Goal: Task Accomplishment & Management: Complete application form

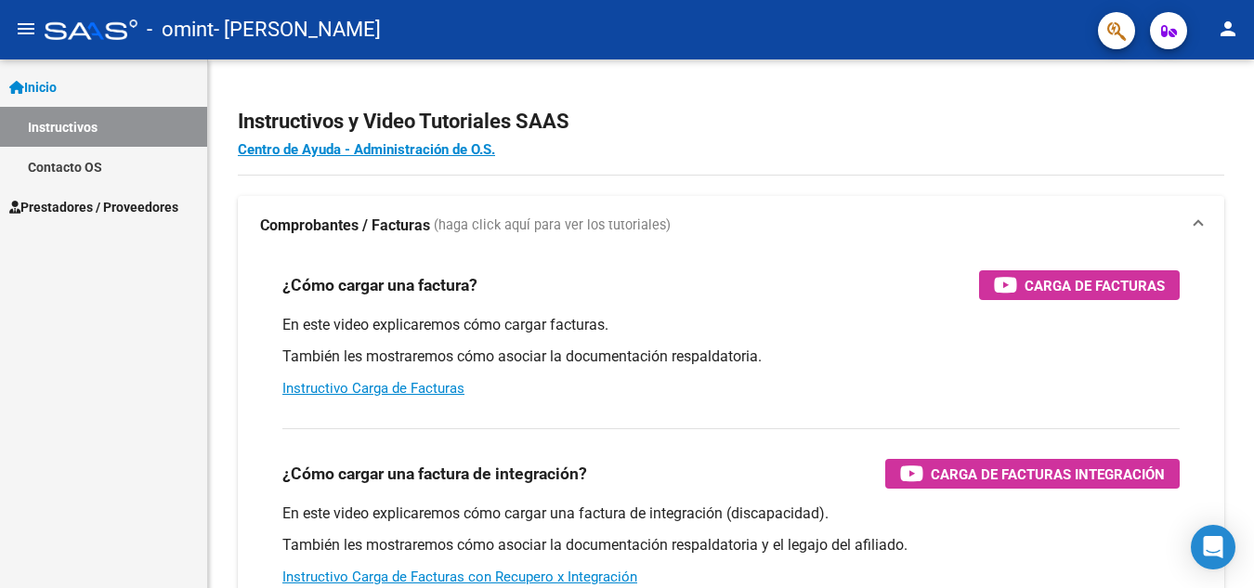
click at [107, 203] on span "Prestadores / Proveedores" at bounding box center [93, 207] width 169 height 20
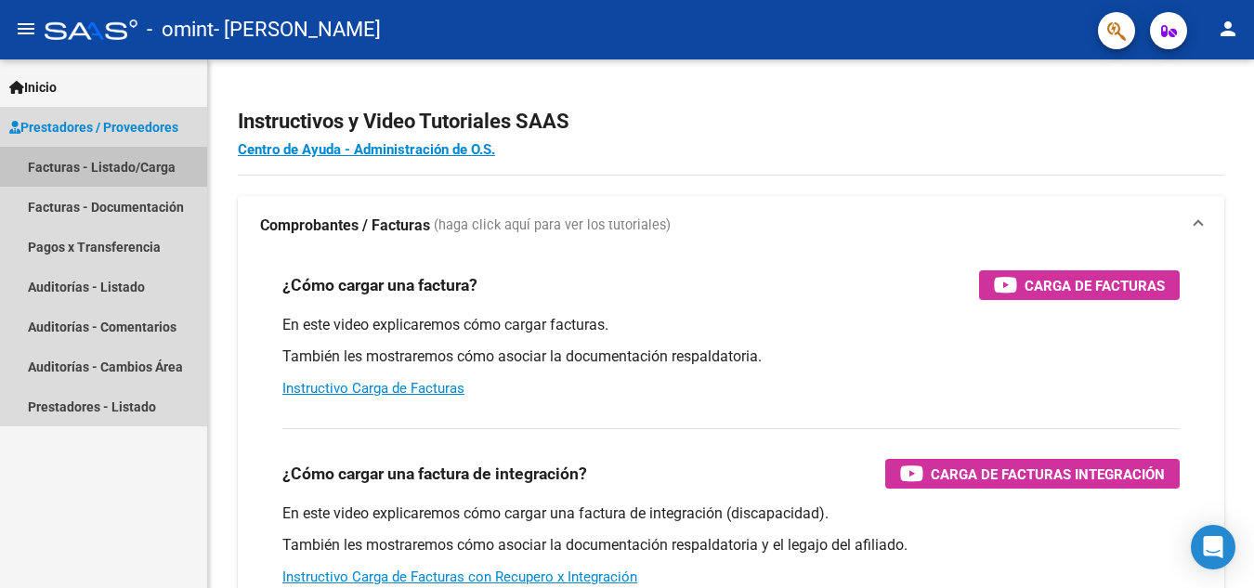
click at [137, 165] on link "Facturas - Listado/Carga" at bounding box center [103, 167] width 207 height 40
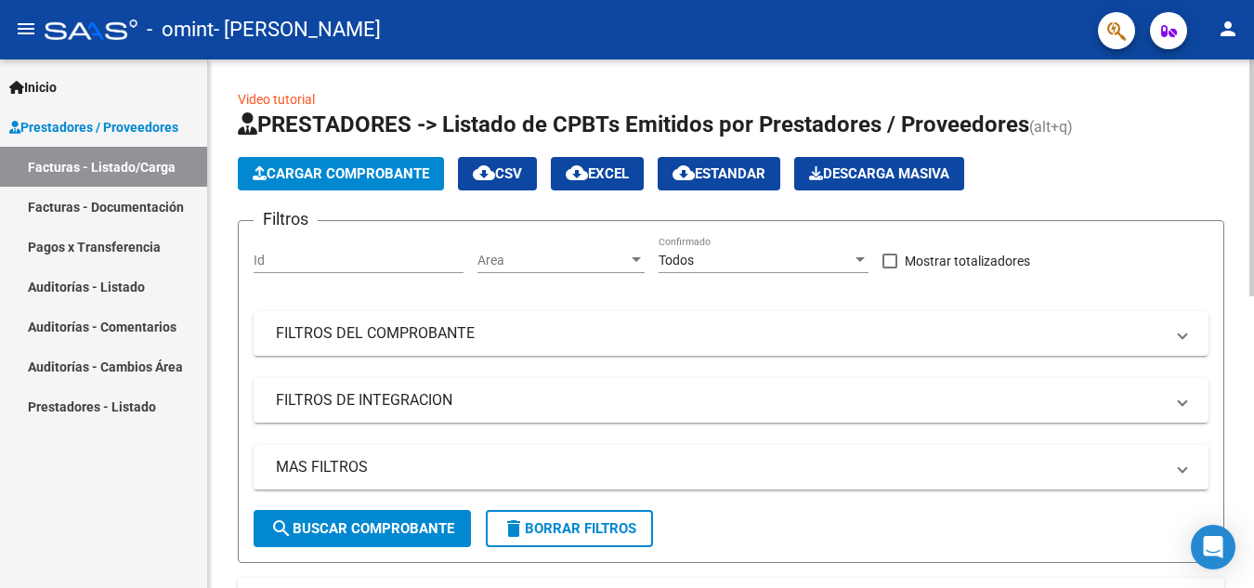
click at [341, 178] on span "Cargar Comprobante" at bounding box center [341, 173] width 176 height 17
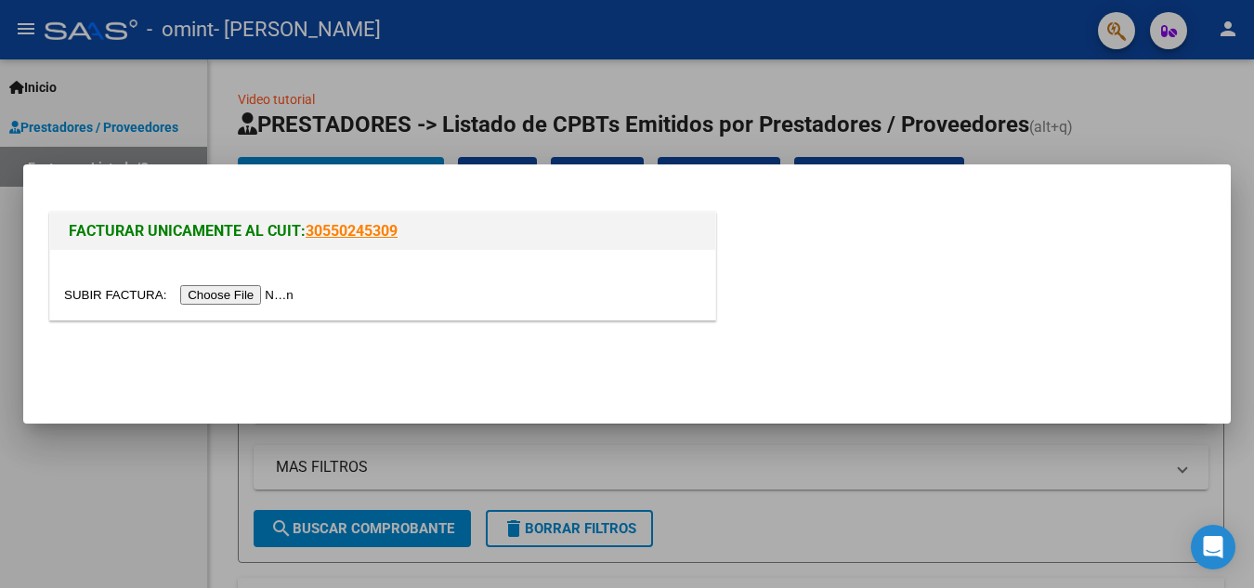
click at [277, 295] on input "file" at bounding box center [181, 295] width 235 height 20
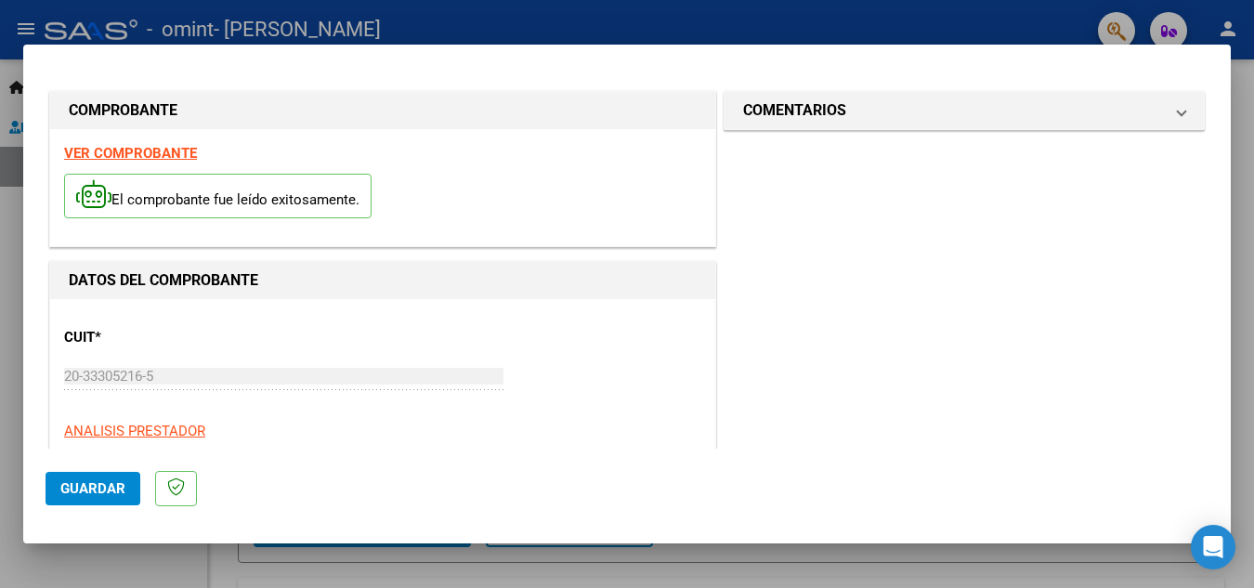
click at [147, 149] on strong "VER COMPROBANTE" at bounding box center [130, 153] width 133 height 17
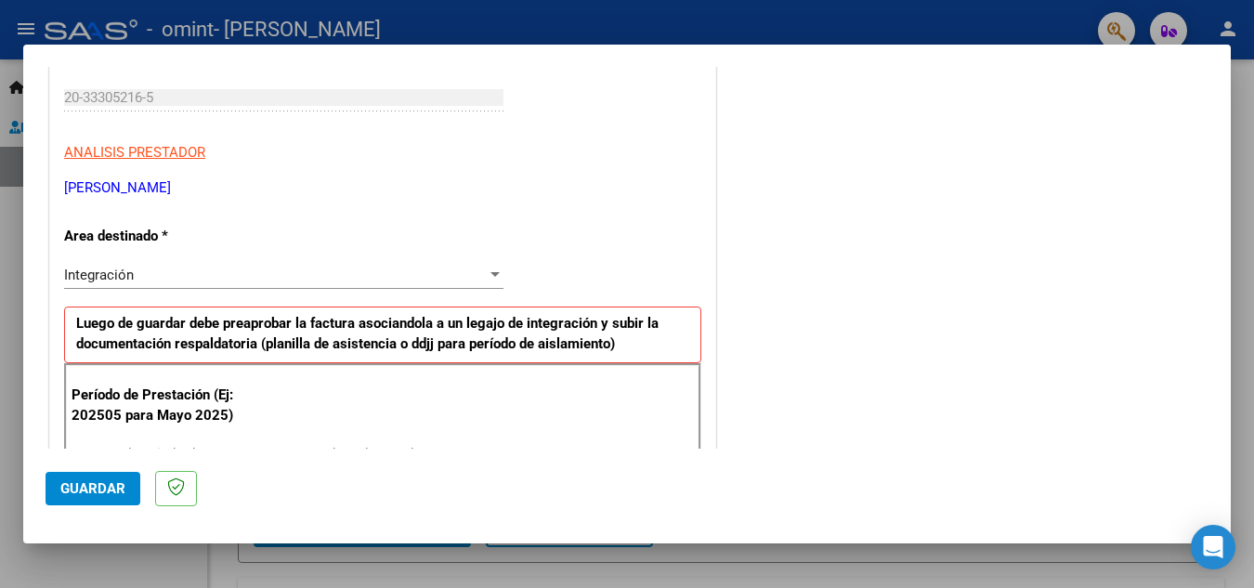
click at [490, 273] on div at bounding box center [494, 274] width 9 height 5
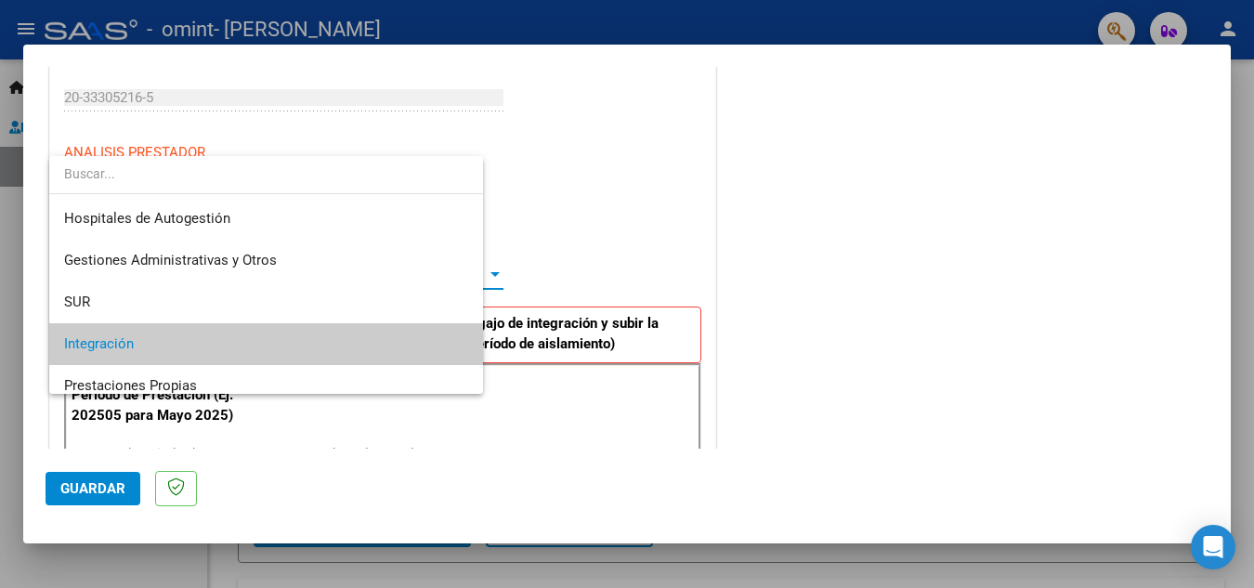
scroll to position [70, 0]
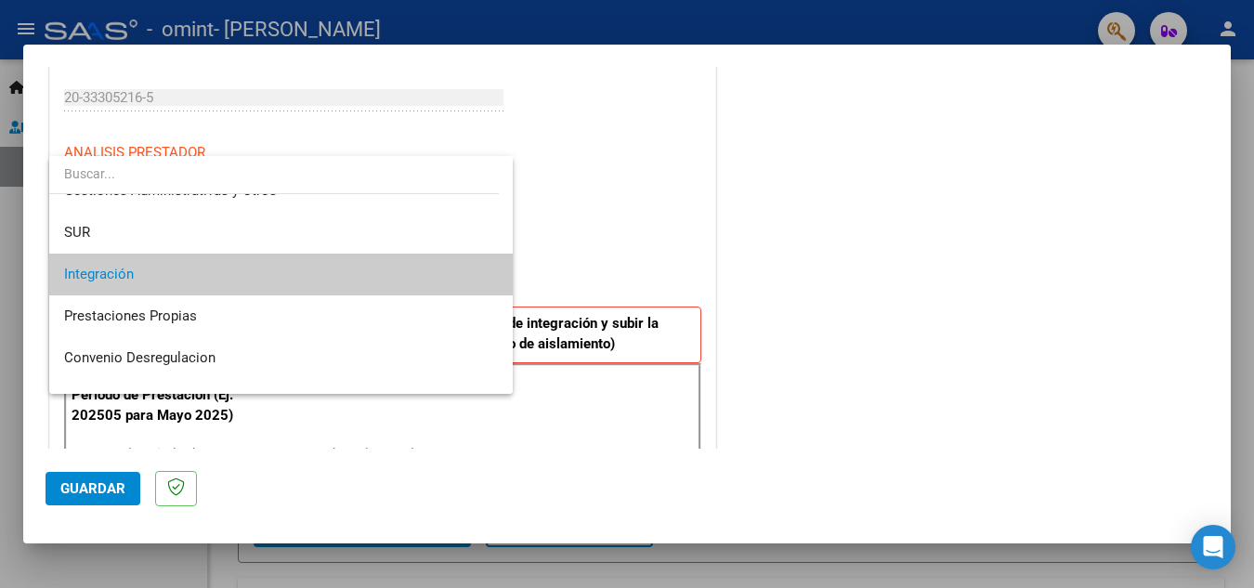
click at [254, 272] on span "Integración" at bounding box center [281, 275] width 434 height 42
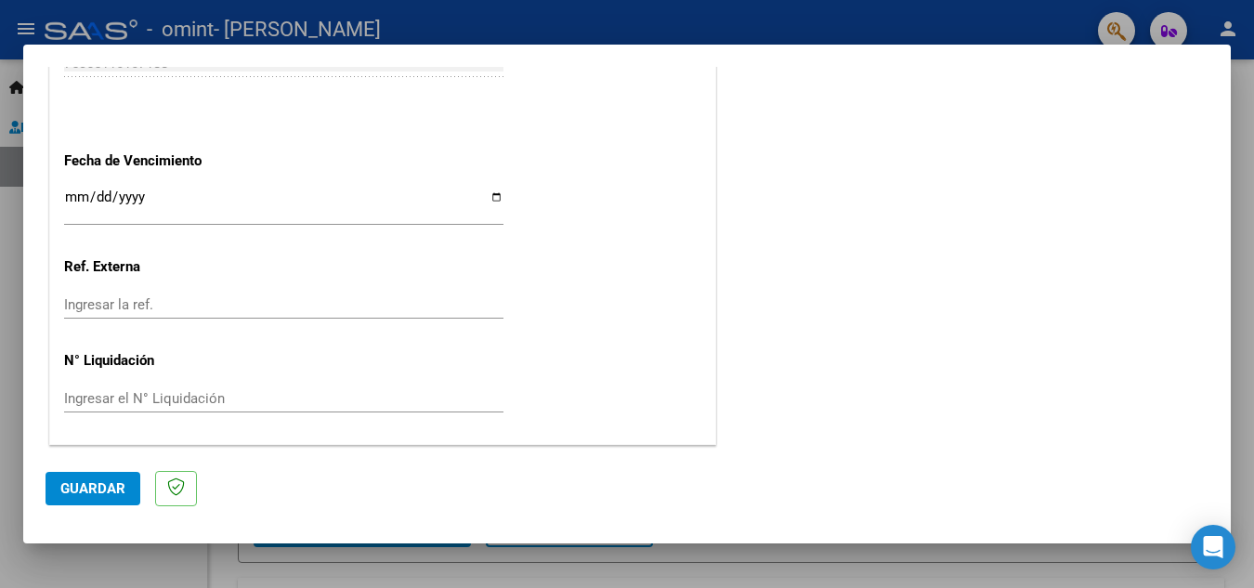
scroll to position [1208, 0]
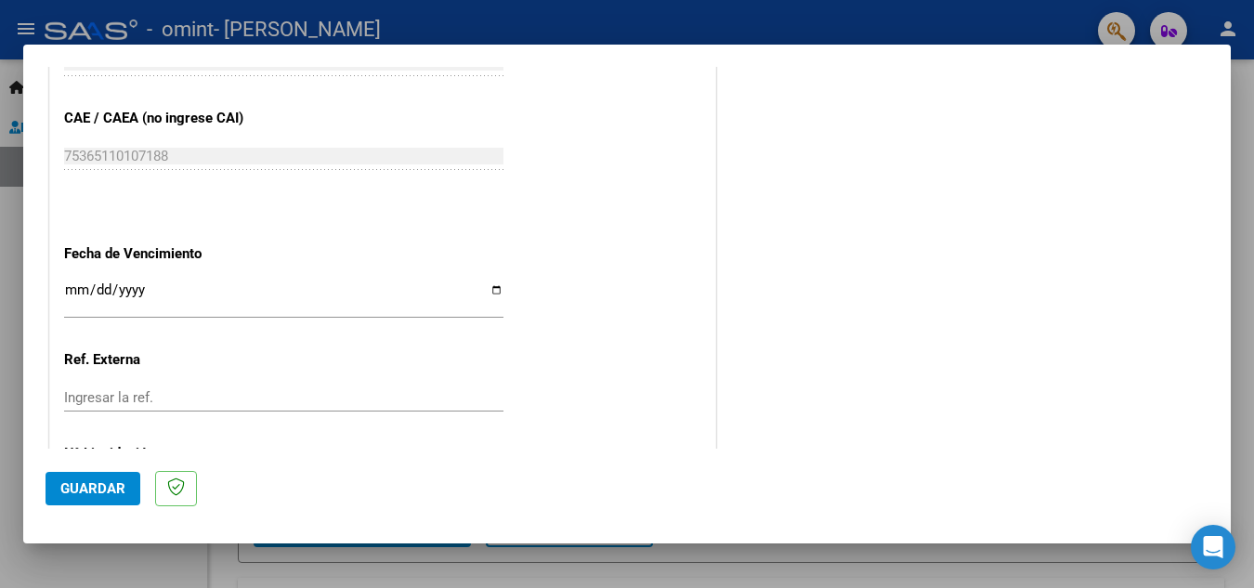
click at [153, 286] on input "Ingresar la fecha" at bounding box center [283, 297] width 439 height 30
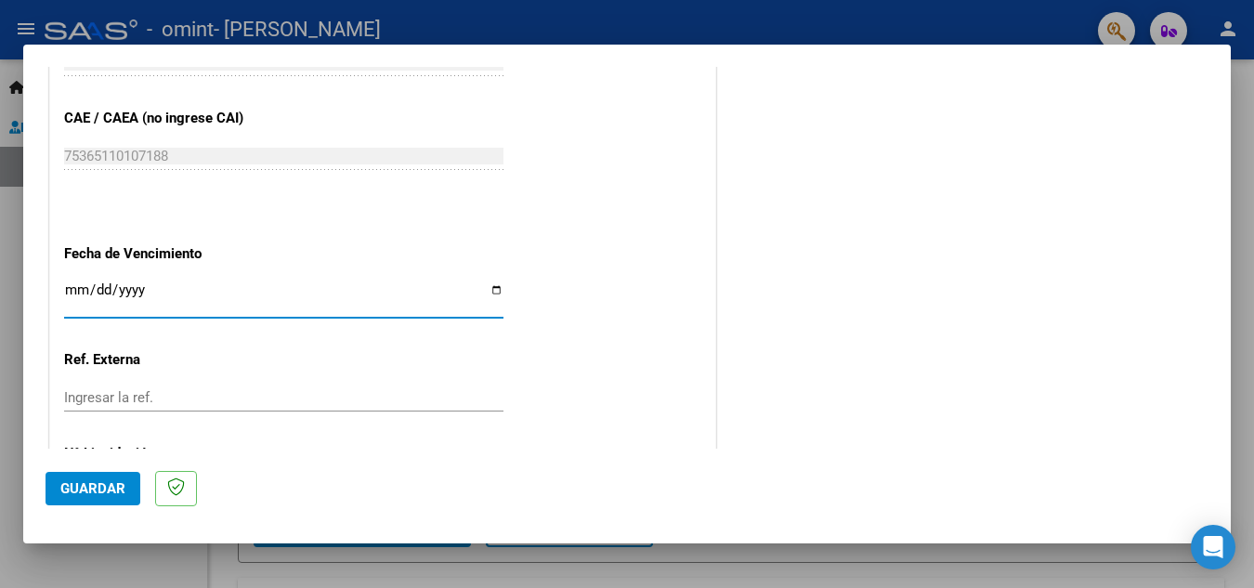
click at [484, 291] on input "Ingresar la fecha" at bounding box center [283, 297] width 439 height 30
type input "[DATE]"
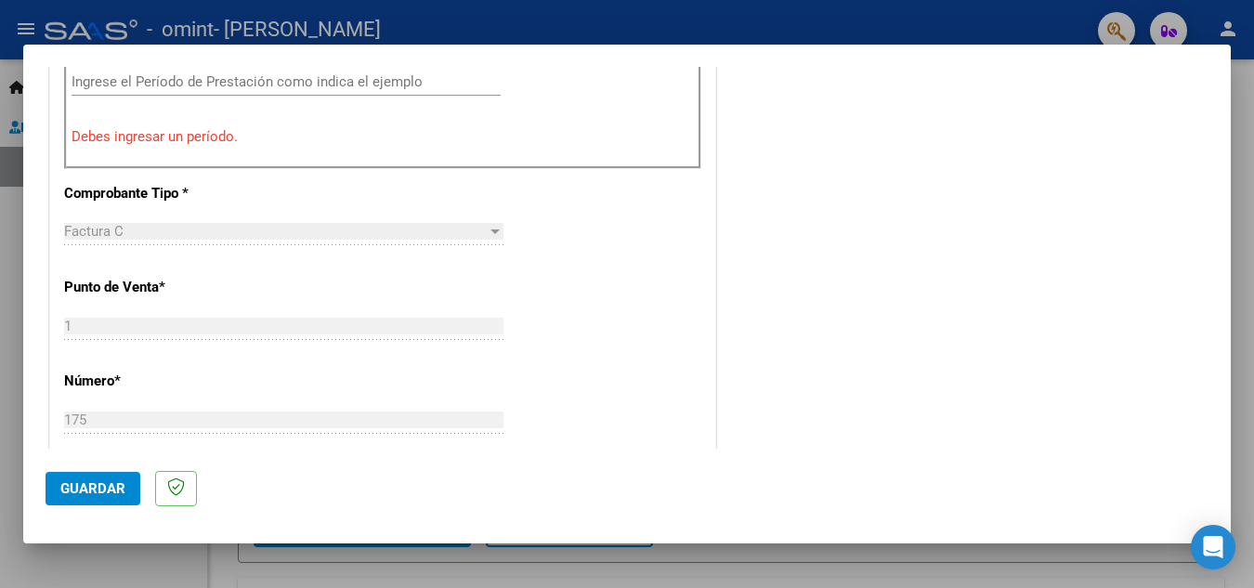
scroll to position [558, 0]
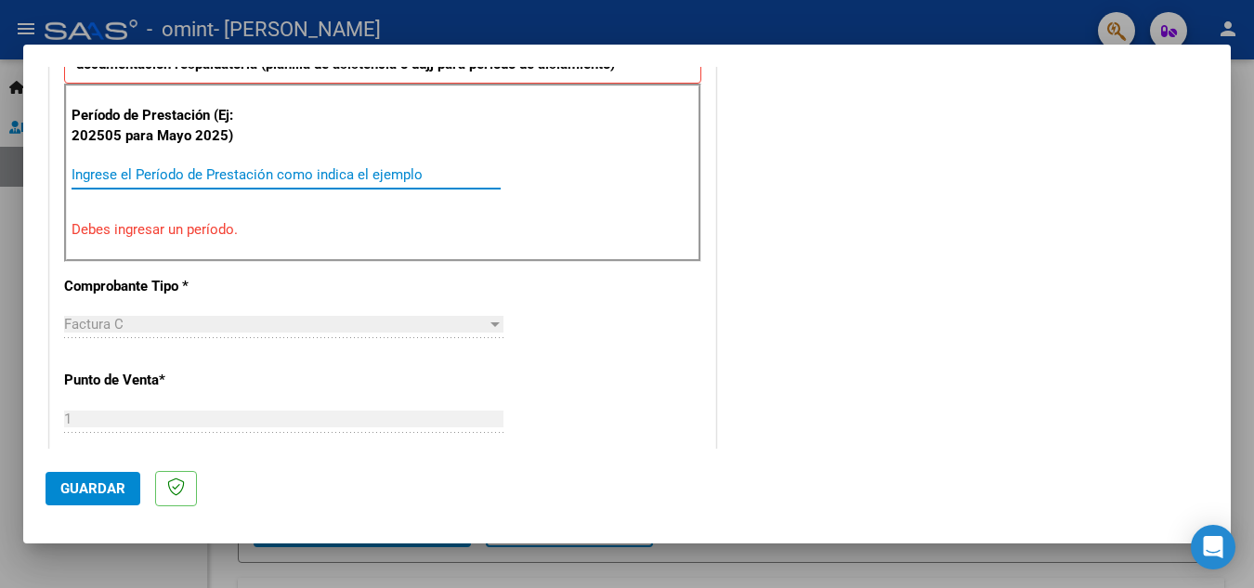
click at [153, 178] on input "Ingrese el Período de Prestación como indica el ejemplo" at bounding box center [286, 174] width 429 height 17
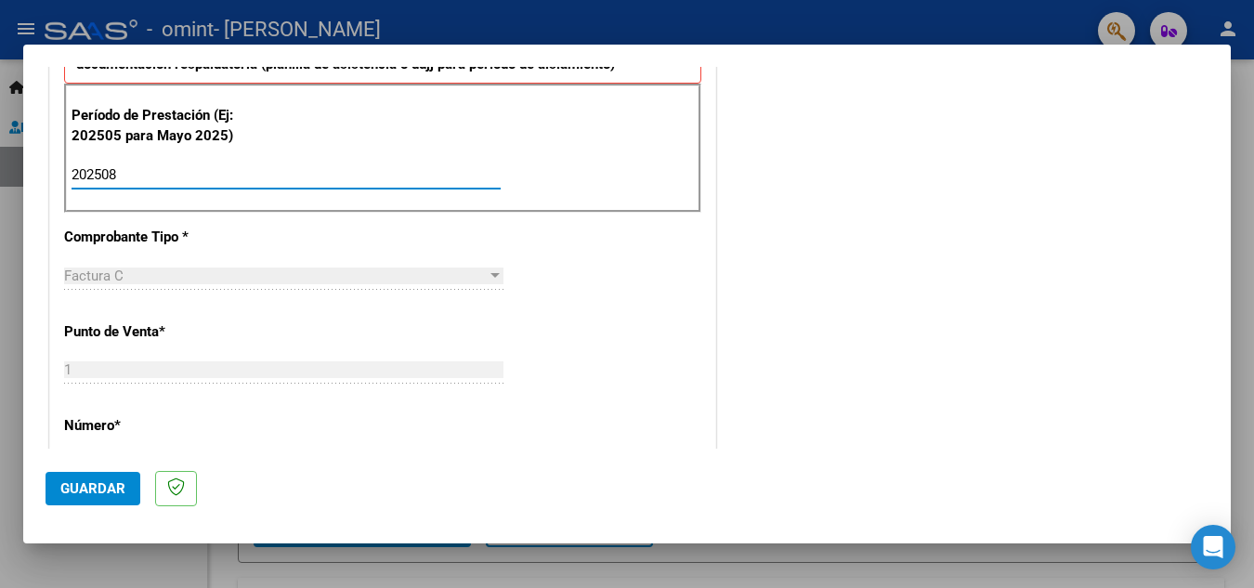
type input "202508"
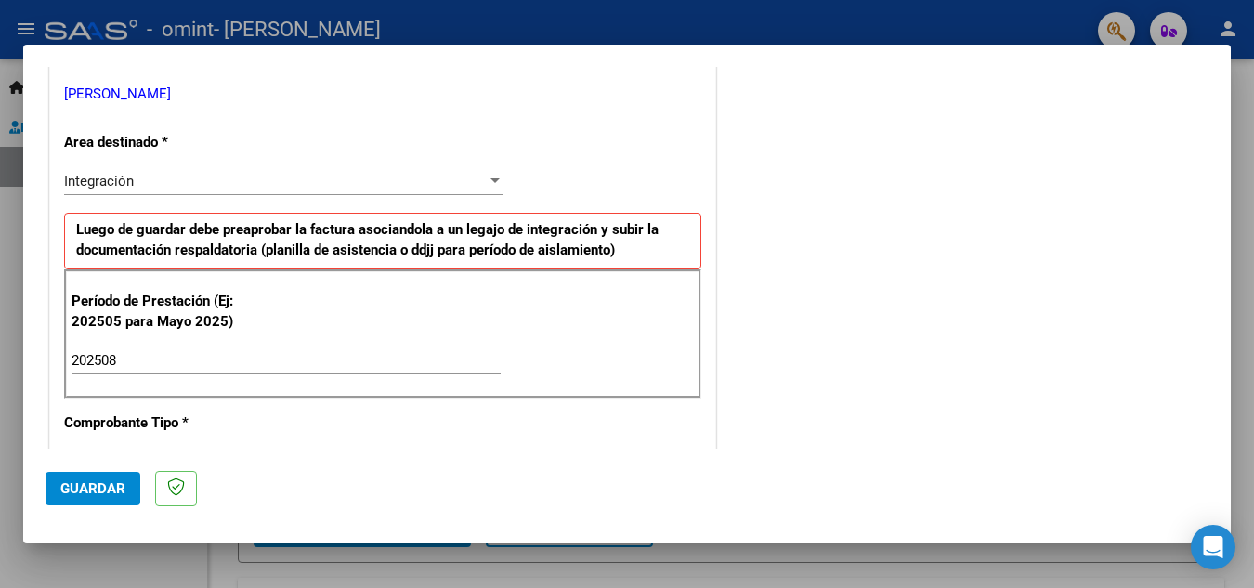
click at [355, 330] on div "Período de Prestación (Ej: 202505 para [DATE]) 202508 Ingrese el Período de Pre…" at bounding box center [382, 334] width 637 height 130
click at [369, 260] on p "Luego de guardar debe preaprobar la factura asociandola a un legajo de integrac…" at bounding box center [382, 241] width 637 height 57
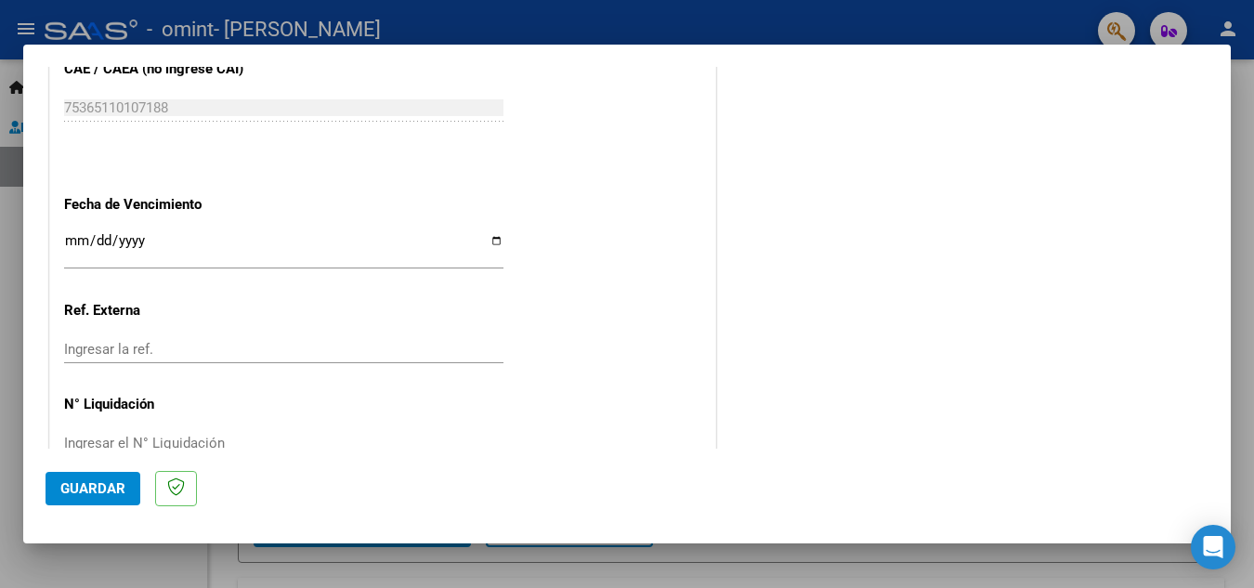
scroll to position [1253, 0]
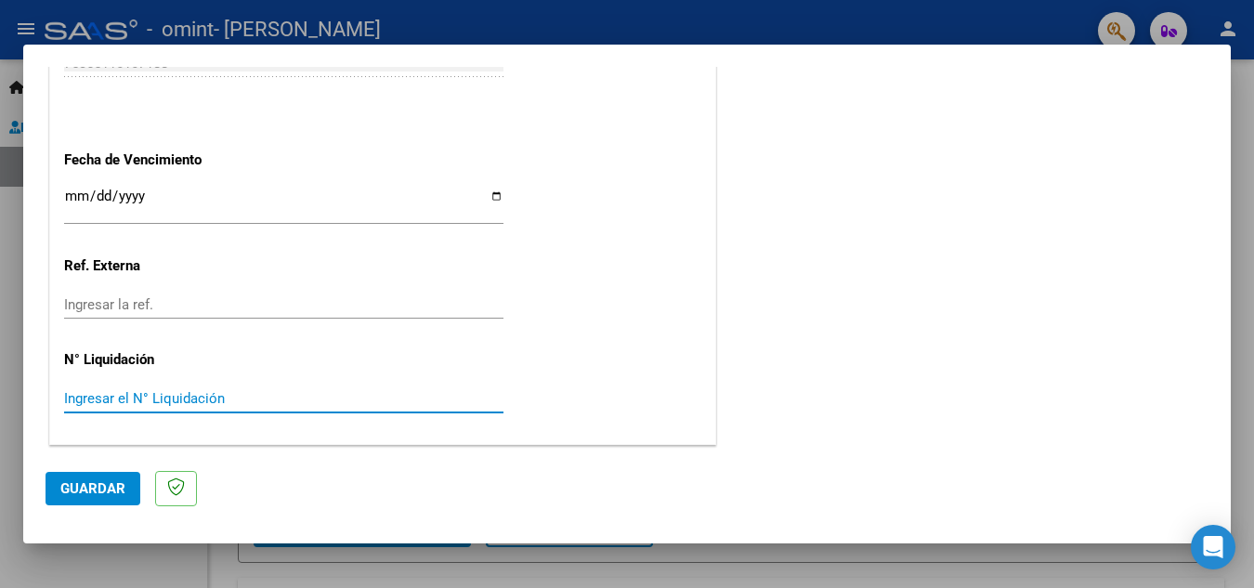
click at [97, 400] on input "Ingresar el N° Liquidación" at bounding box center [283, 398] width 439 height 17
click at [98, 494] on span "Guardar" at bounding box center [92, 488] width 65 height 17
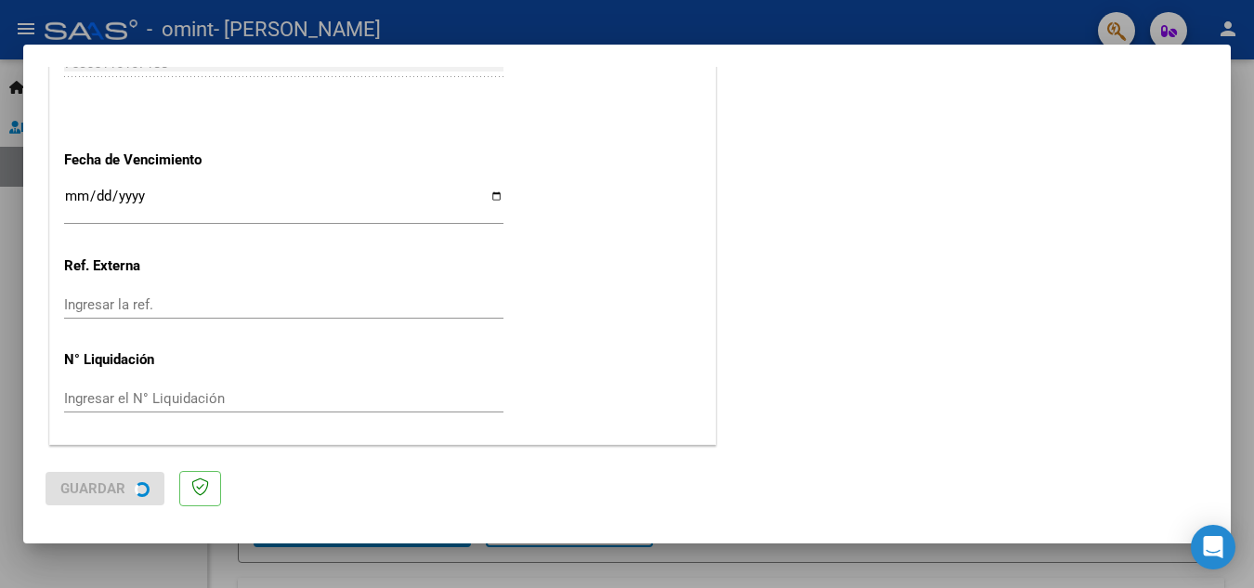
scroll to position [0, 0]
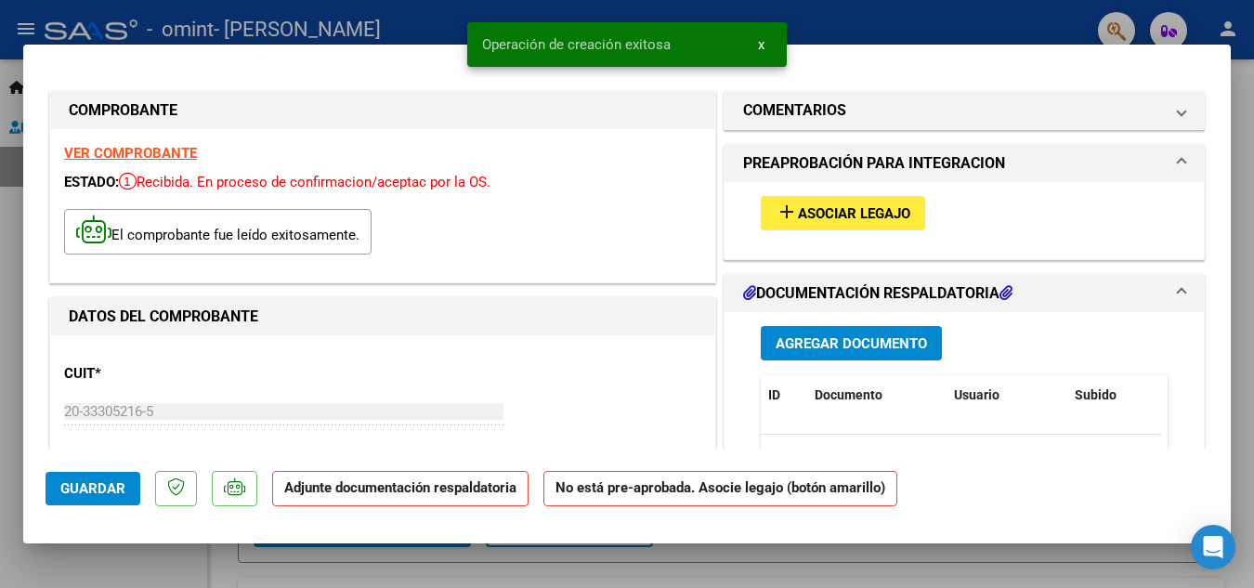
click at [801, 211] on span "Asociar Legajo" at bounding box center [854, 213] width 112 height 17
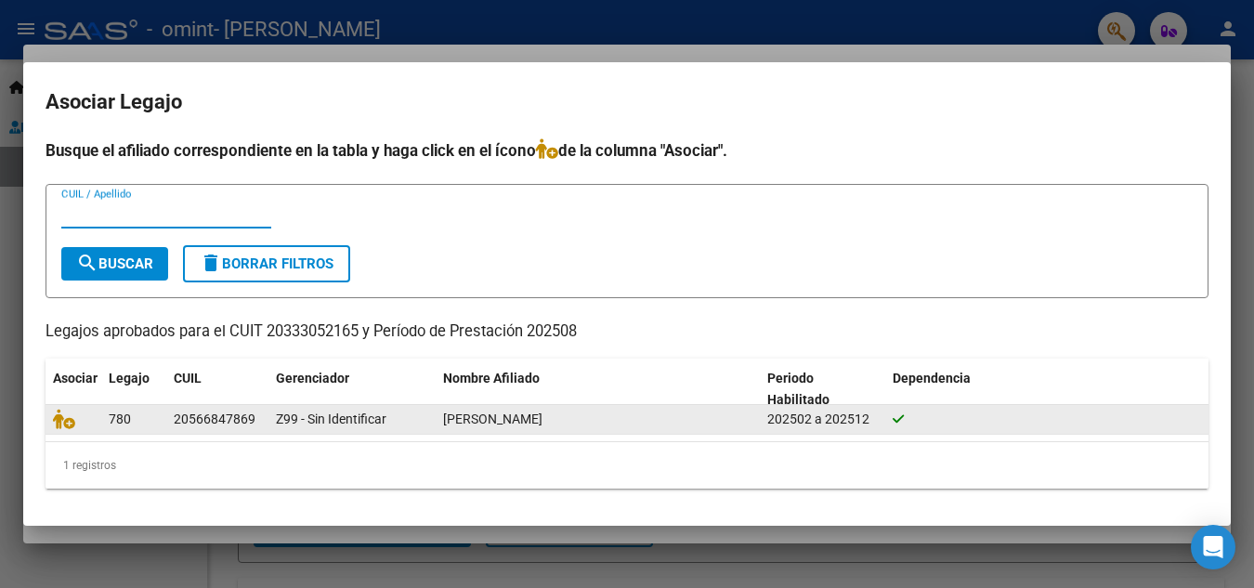
click at [471, 412] on span "[PERSON_NAME]" at bounding box center [492, 418] width 99 height 15
click at [472, 424] on span "[PERSON_NAME]" at bounding box center [492, 418] width 99 height 15
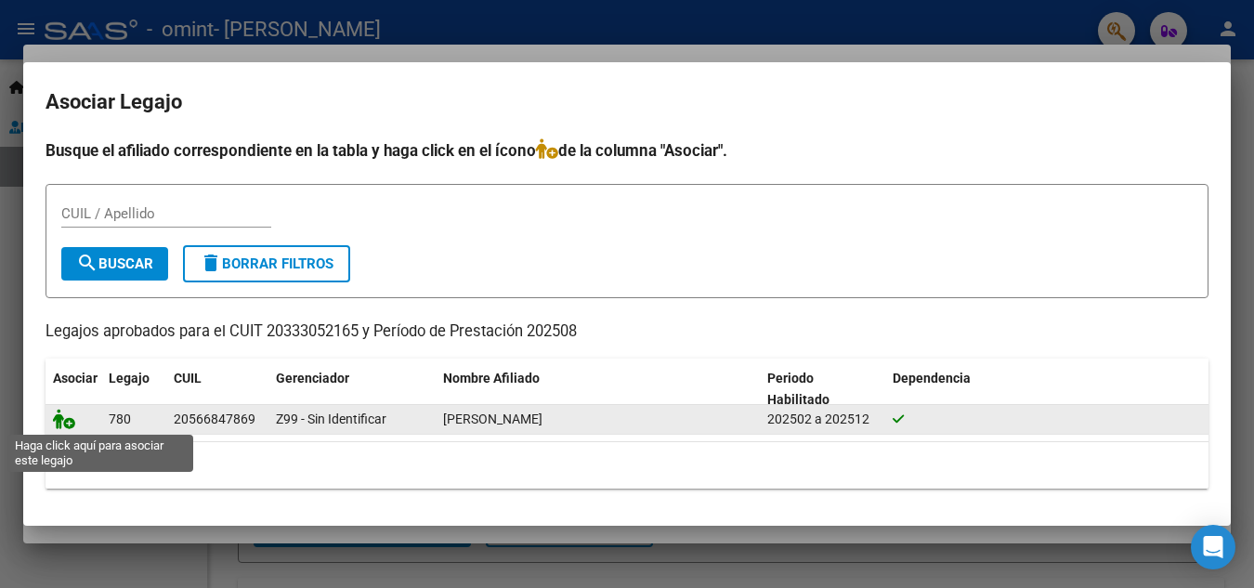
click at [67, 419] on icon at bounding box center [64, 419] width 22 height 20
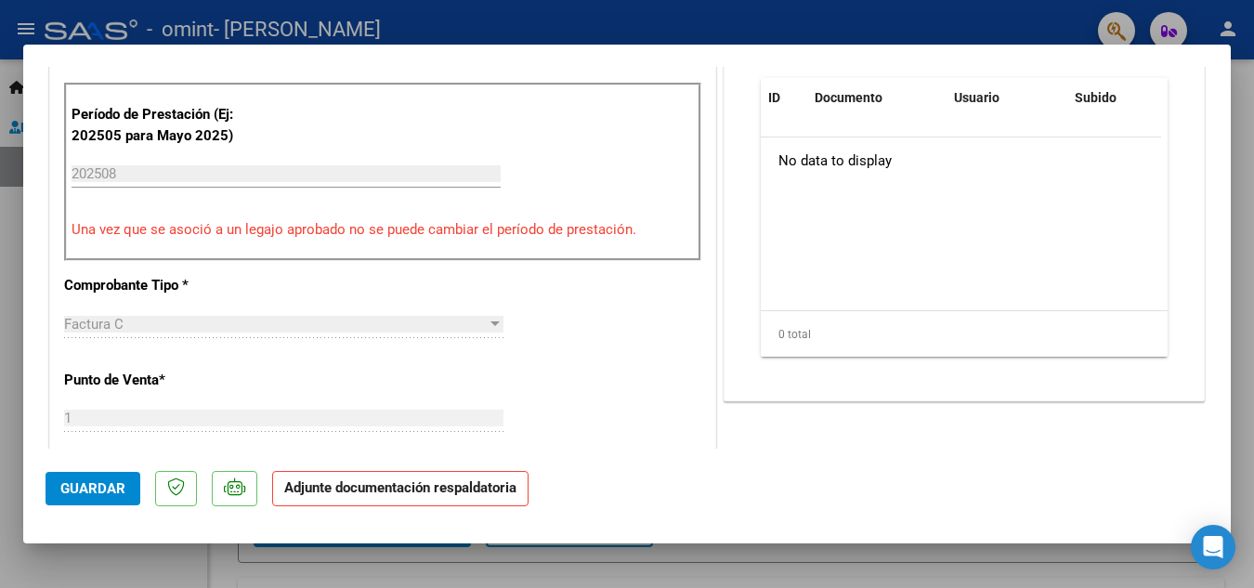
scroll to position [445, 0]
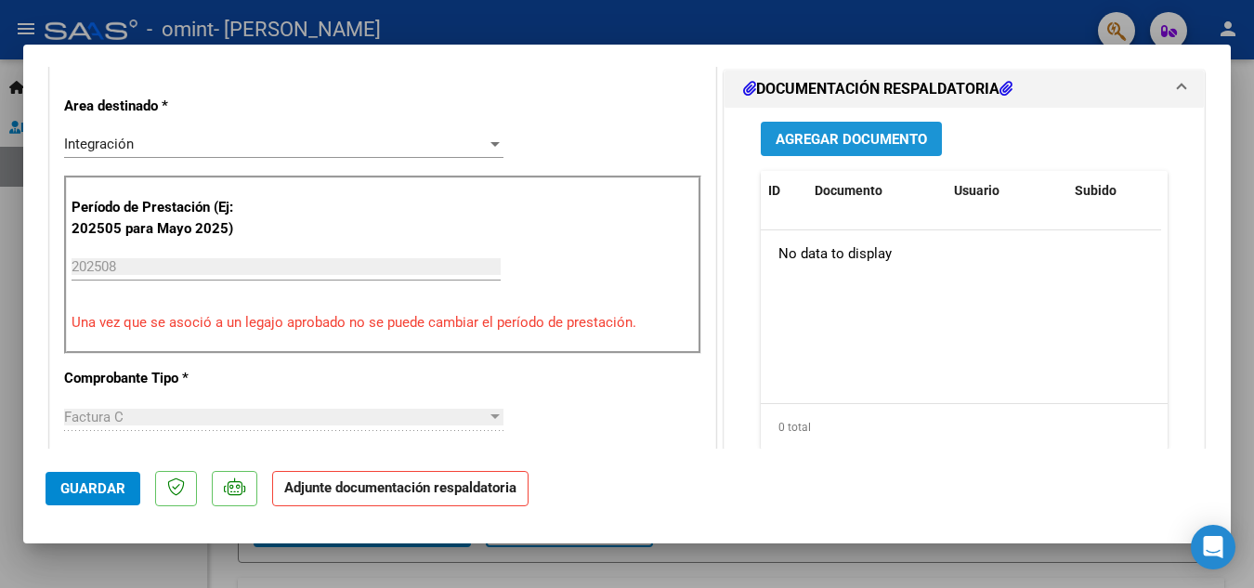
click at [822, 141] on span "Agregar Documento" at bounding box center [851, 139] width 151 height 17
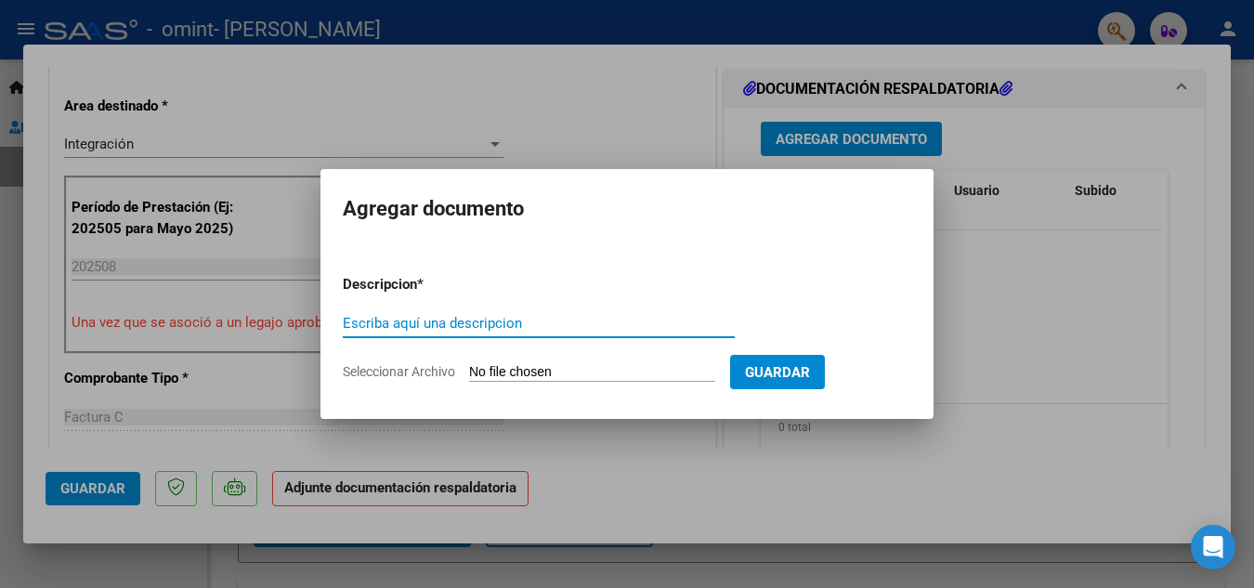
click at [393, 325] on input "Escriba aquí una descripcion" at bounding box center [539, 323] width 392 height 17
type input "planilla de asistencia"
click at [810, 378] on span "Guardar" at bounding box center [777, 372] width 65 height 17
click at [532, 369] on input "Seleccionar Archivo" at bounding box center [592, 373] width 246 height 18
click at [574, 372] on input "Seleccionar Archivo" at bounding box center [592, 373] width 246 height 18
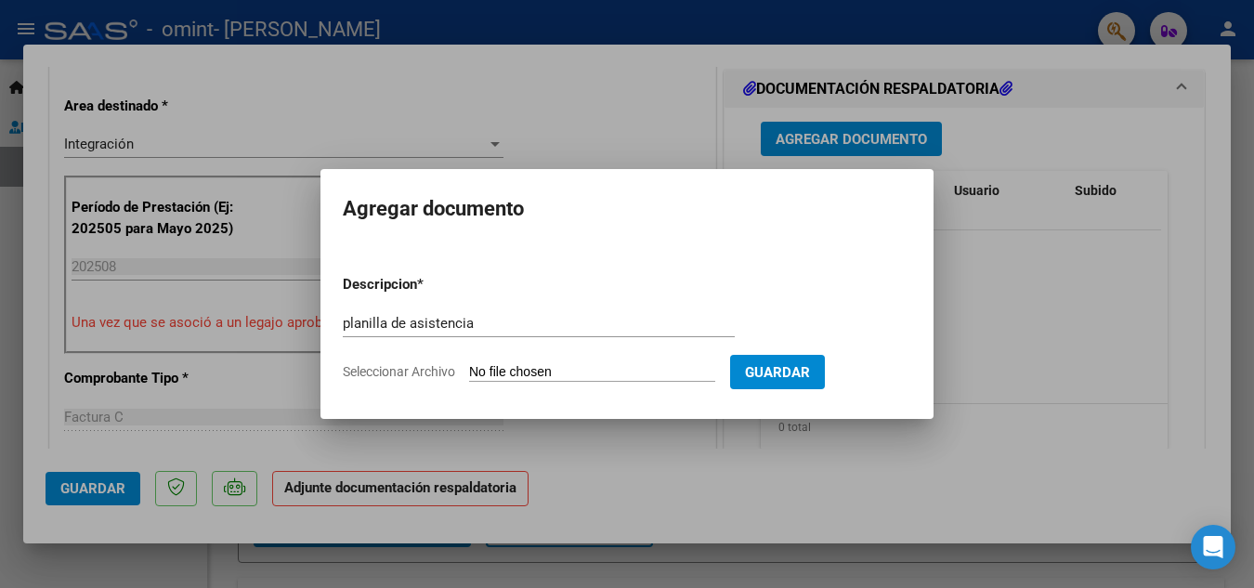
click at [673, 360] on form "Descripcion * planilla de asistencia Escriba aquí una descripcion Seleccionar A…" at bounding box center [627, 328] width 568 height 136
click at [570, 370] on input "Seleccionar Archivo" at bounding box center [592, 373] width 246 height 18
type input "C:\fakepath\ilovepdf_merged (97).pdf"
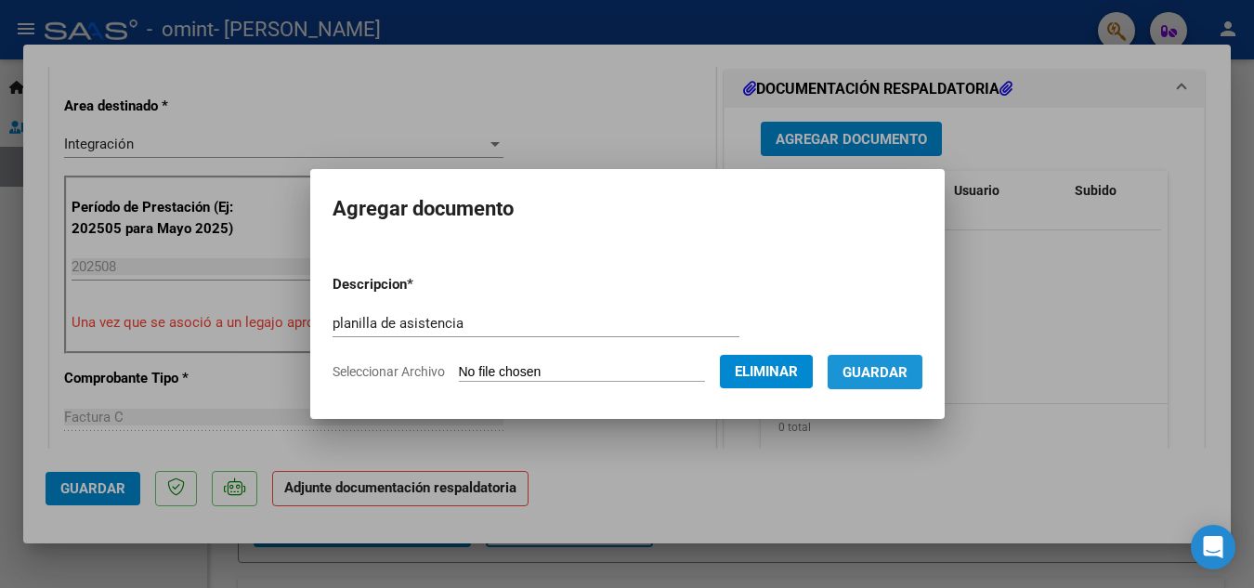
click at [891, 374] on span "Guardar" at bounding box center [874, 372] width 65 height 17
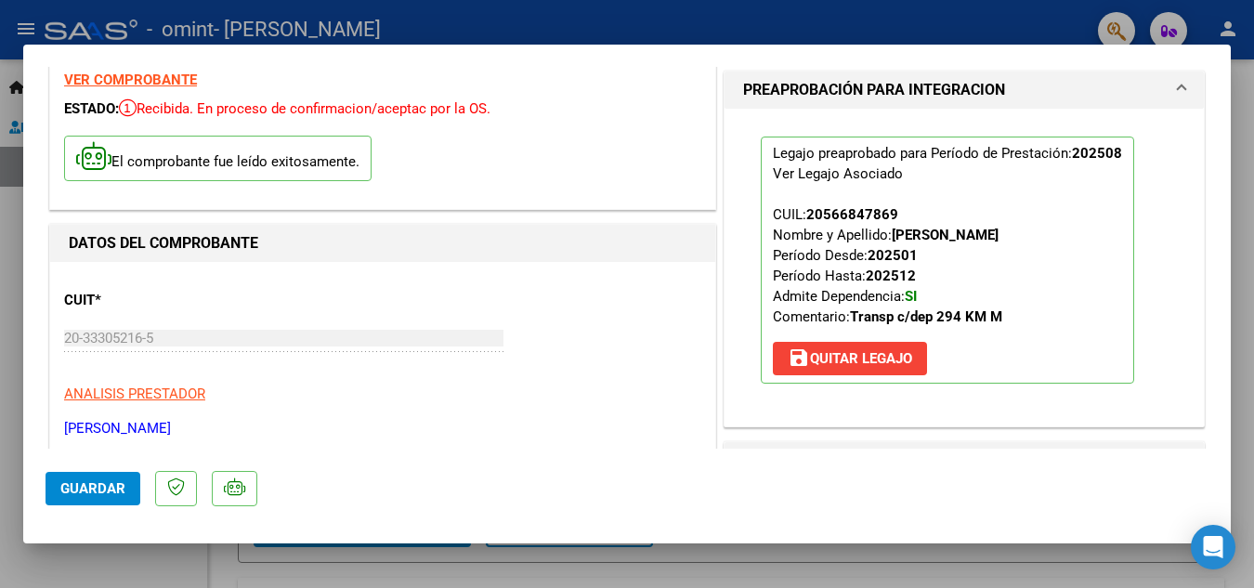
scroll to position [0, 0]
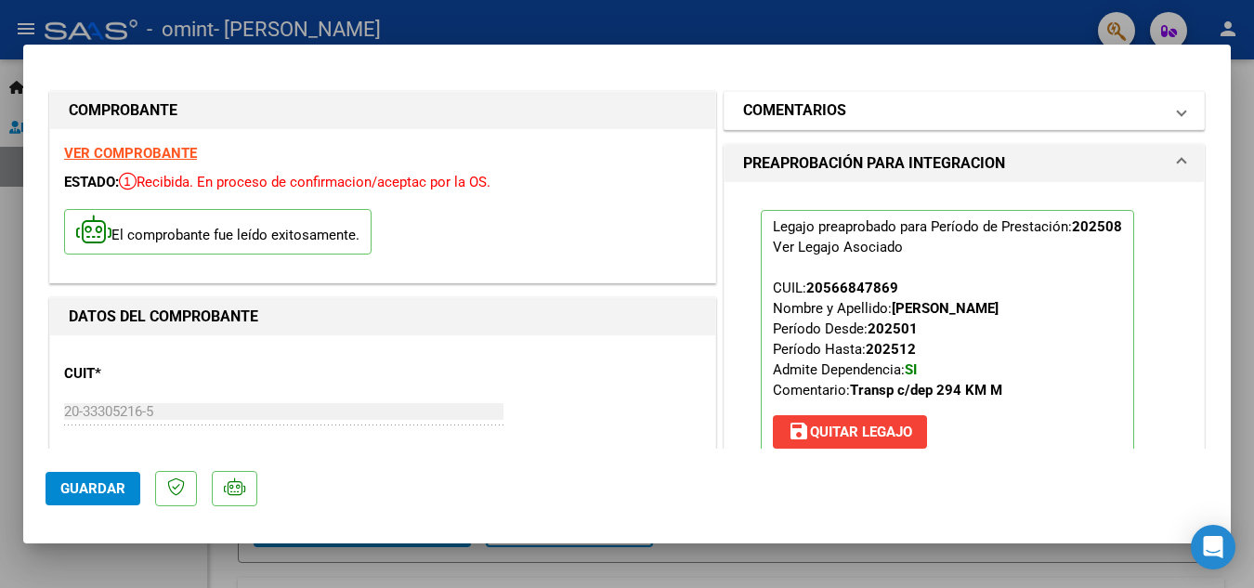
click at [854, 107] on mat-panel-title "COMENTARIOS" at bounding box center [953, 110] width 420 height 22
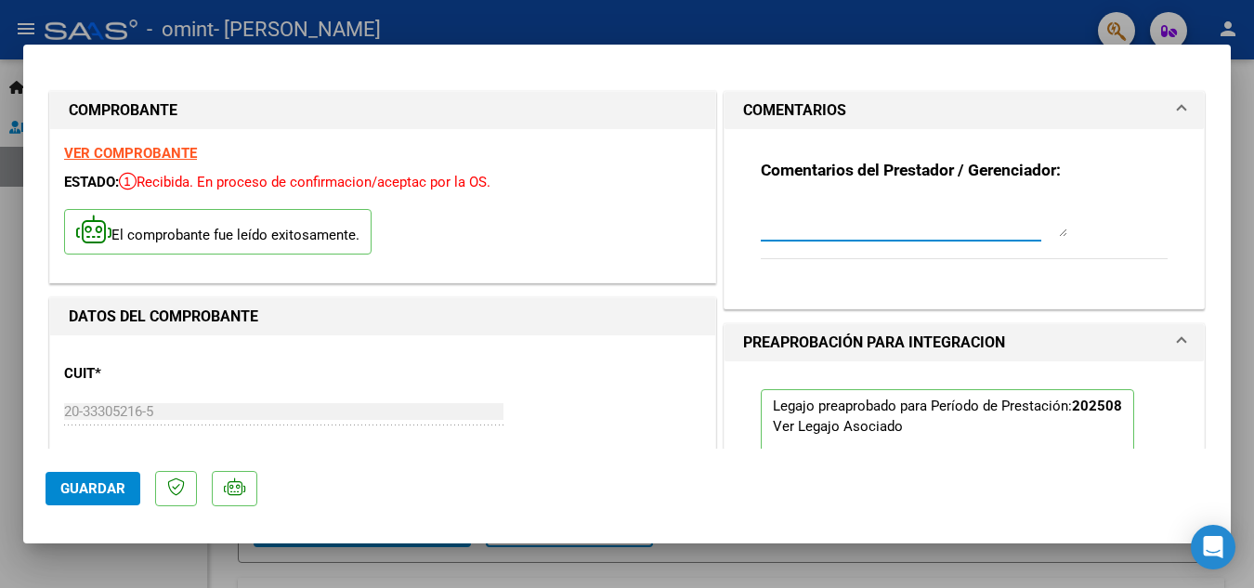
click at [776, 229] on textarea at bounding box center [914, 218] width 306 height 37
click at [772, 213] on textarea "envio facturacion mes [PERSON_NAME][DATE] [PERSON_NAME]" at bounding box center [914, 218] width 306 height 37
click at [776, 215] on textarea "envio facturacion mes [PERSON_NAME][DATE] [PERSON_NAME]" at bounding box center [914, 218] width 306 height 37
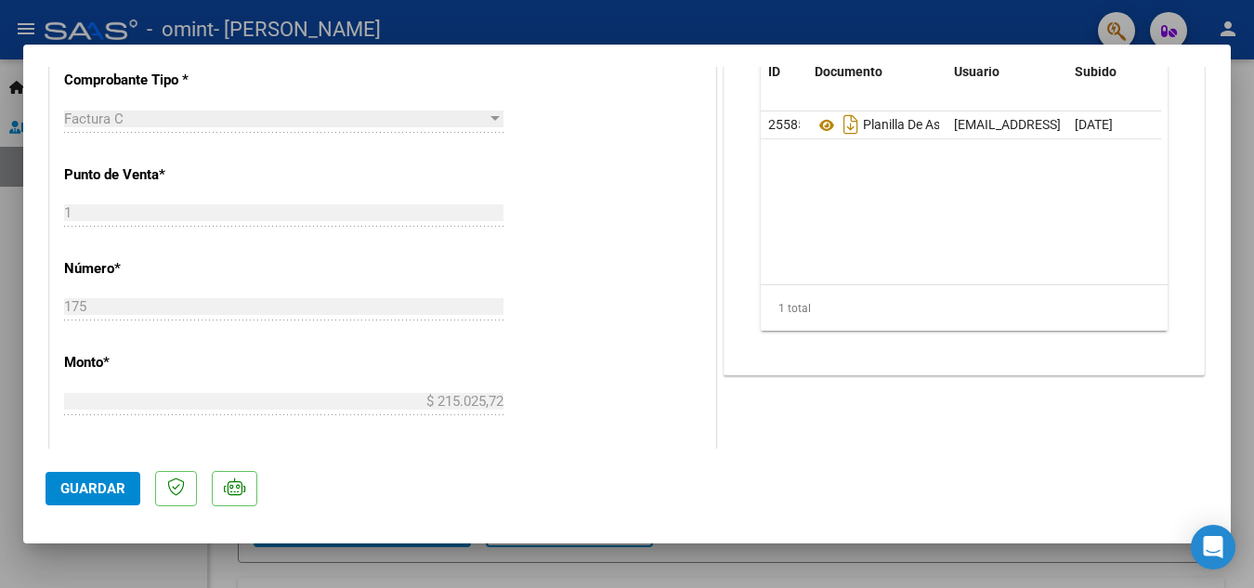
scroll to position [557, 0]
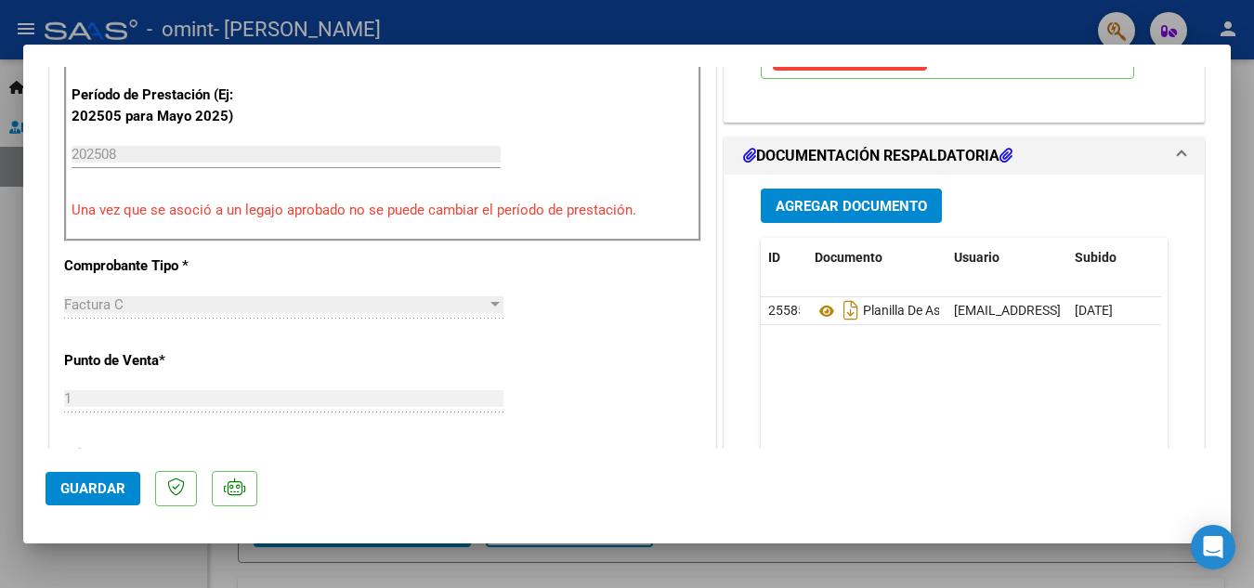
type textarea "envió facturación mes [PERSON_NAME][DATE] [PERSON_NAME][GEOGRAPHIC_DATA]"
click at [121, 493] on span "Guardar" at bounding box center [92, 488] width 65 height 17
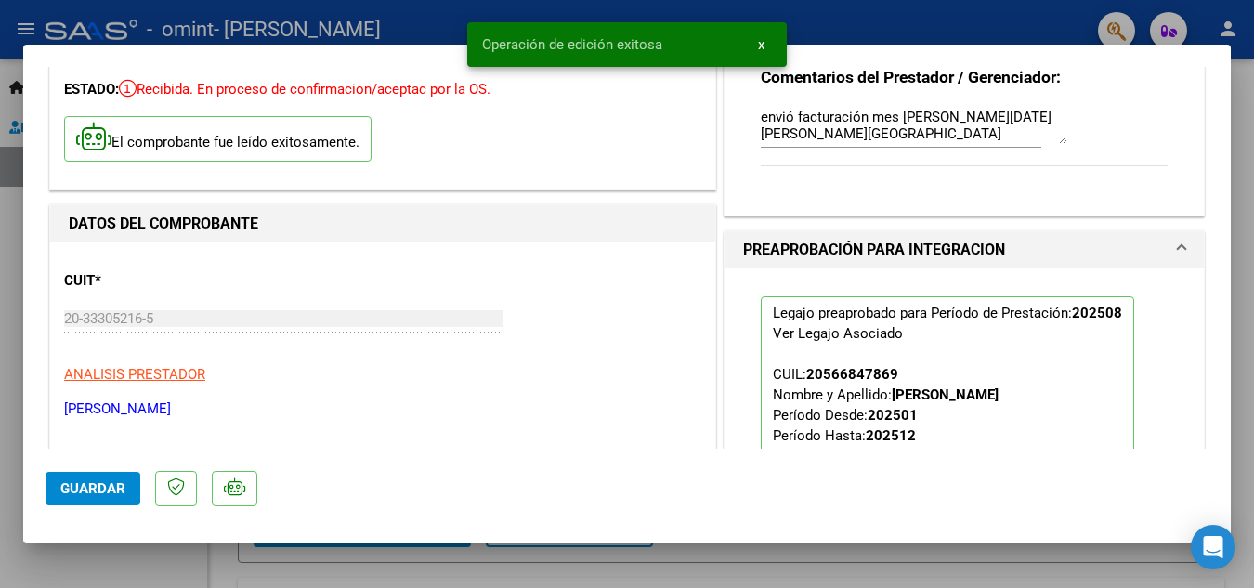
scroll to position [279, 0]
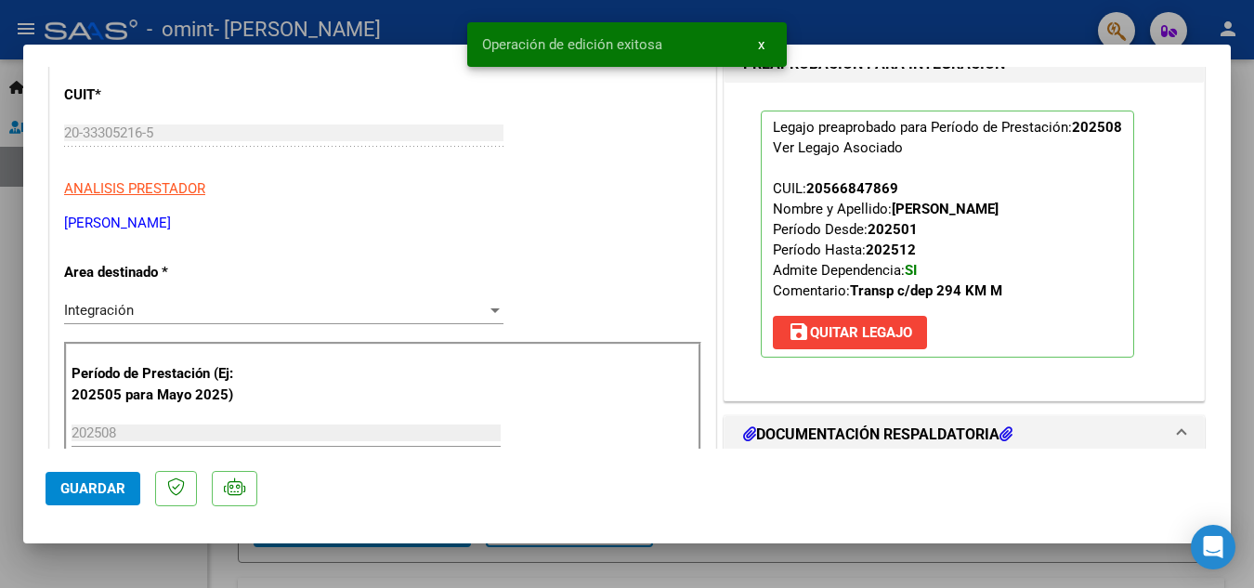
click at [1021, 261] on p "Legajo preaprobado para Período de Prestación: 202508 Ver Legajo Asociado CUIL:…" at bounding box center [947, 234] width 373 height 247
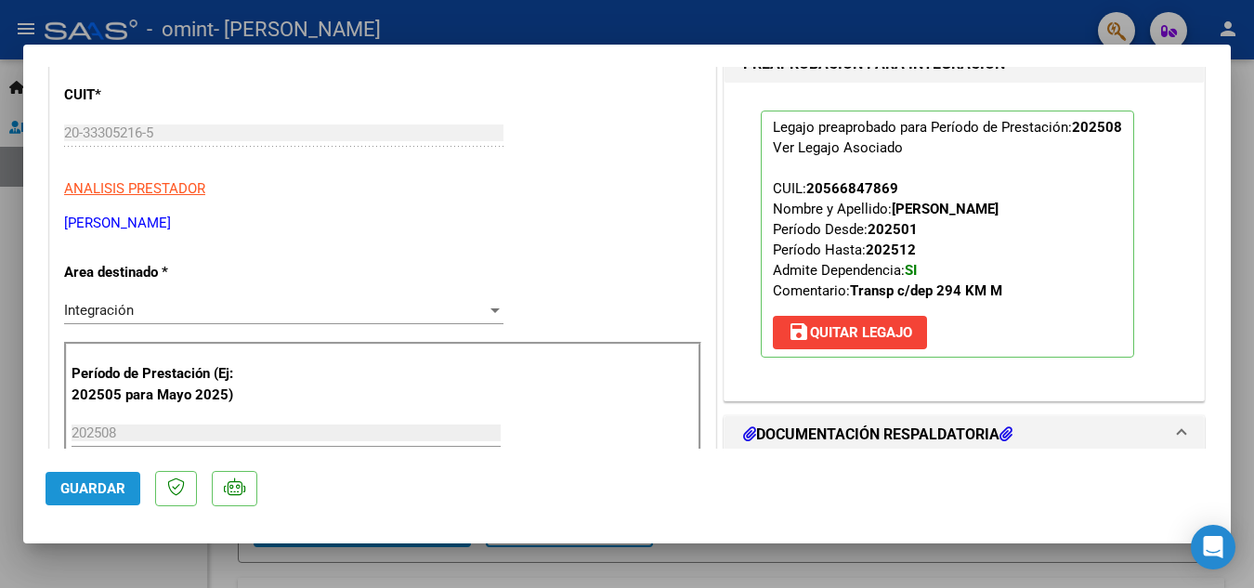
click at [96, 495] on span "Guardar" at bounding box center [92, 488] width 65 height 17
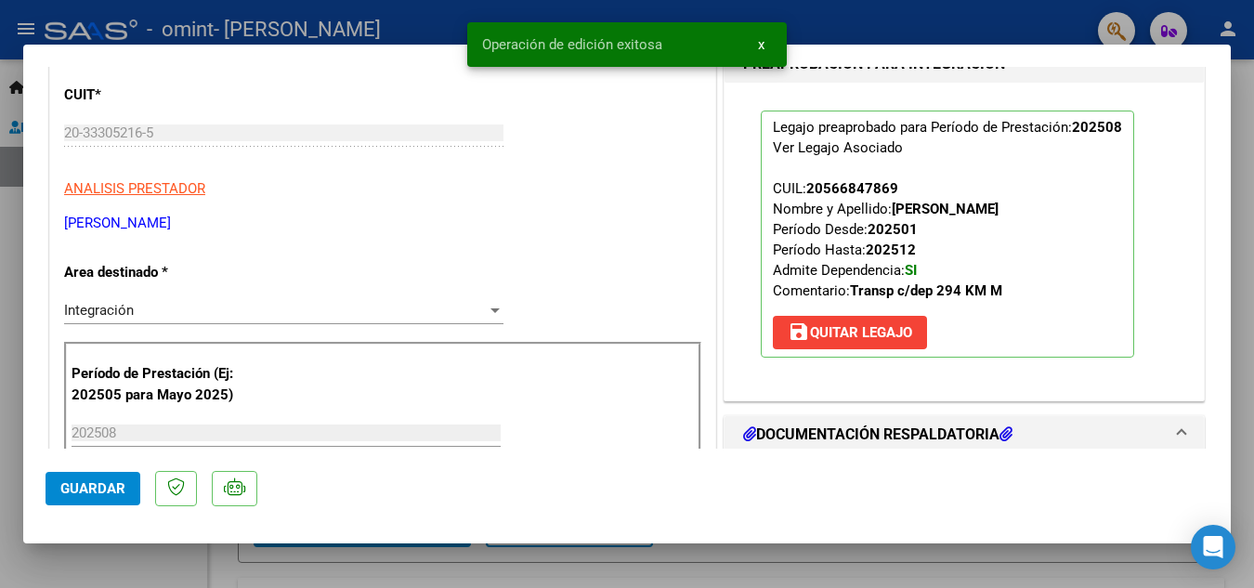
click at [202, 20] on div at bounding box center [627, 294] width 1254 height 588
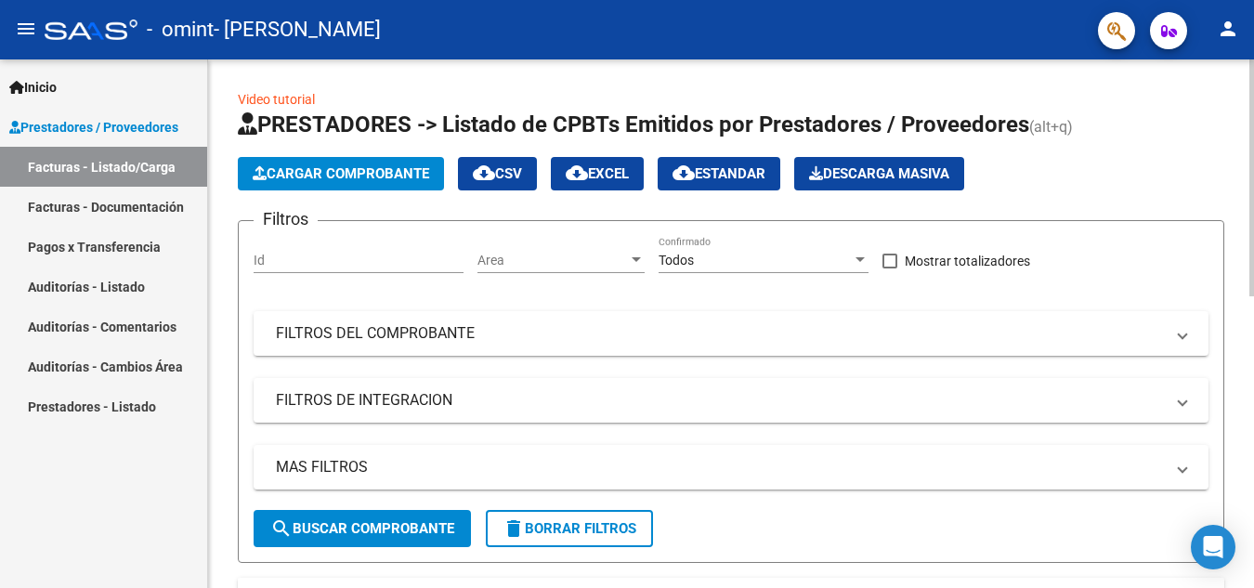
click at [288, 177] on span "Cargar Comprobante" at bounding box center [341, 173] width 176 height 17
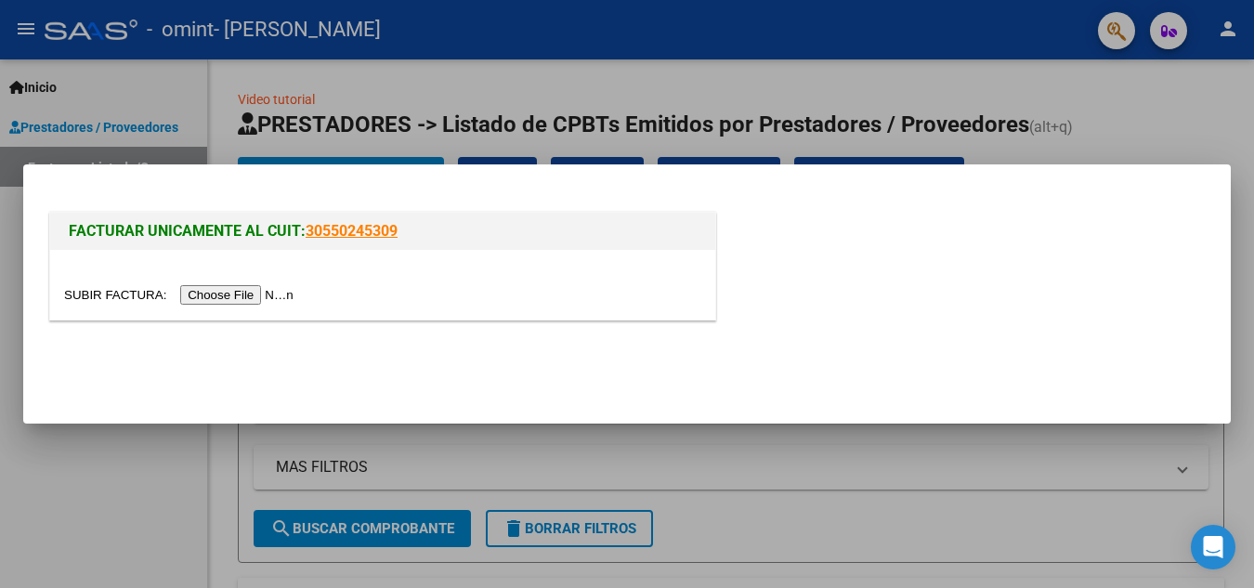
click at [275, 295] on input "file" at bounding box center [181, 295] width 235 height 20
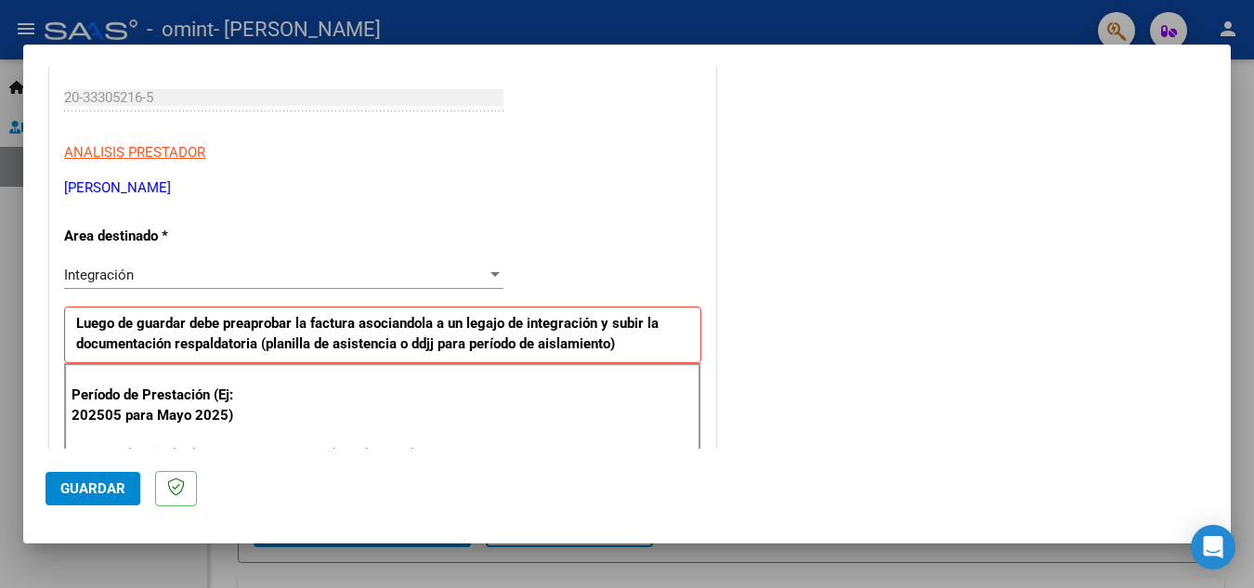
scroll to position [372, 0]
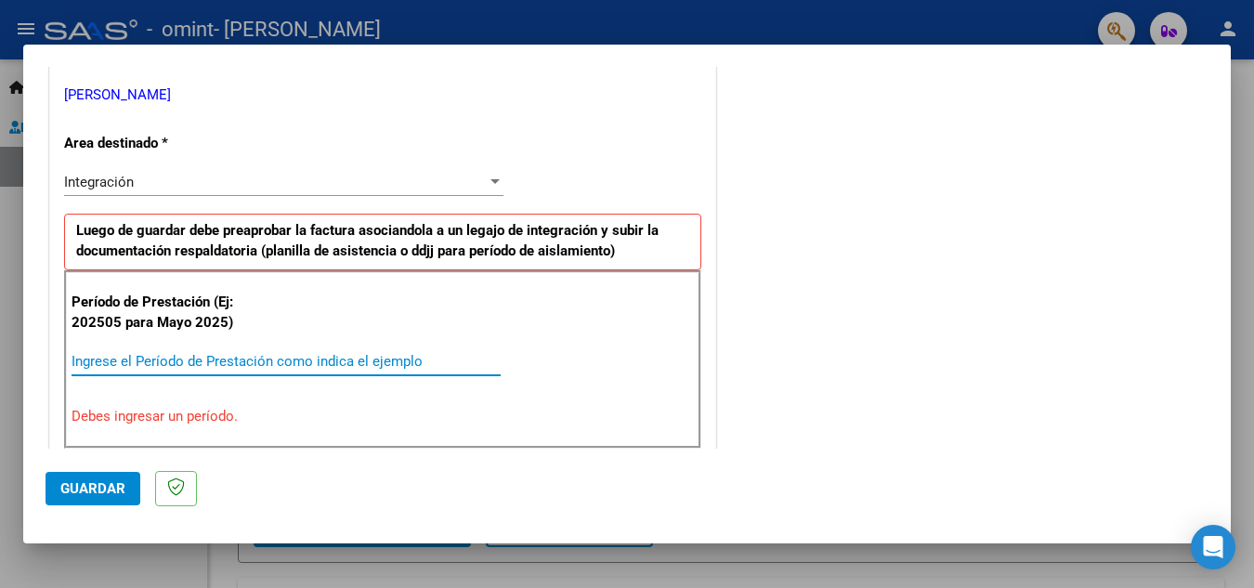
click at [164, 359] on input "Ingrese el Período de Prestación como indica el ejemplo" at bounding box center [286, 361] width 429 height 17
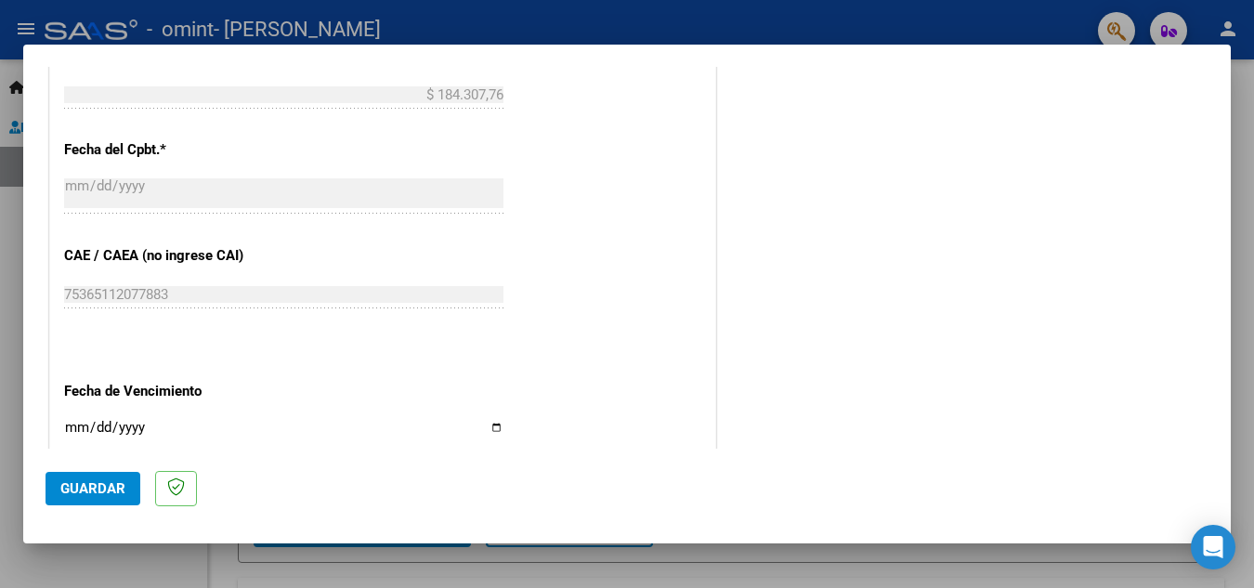
scroll to position [1115, 0]
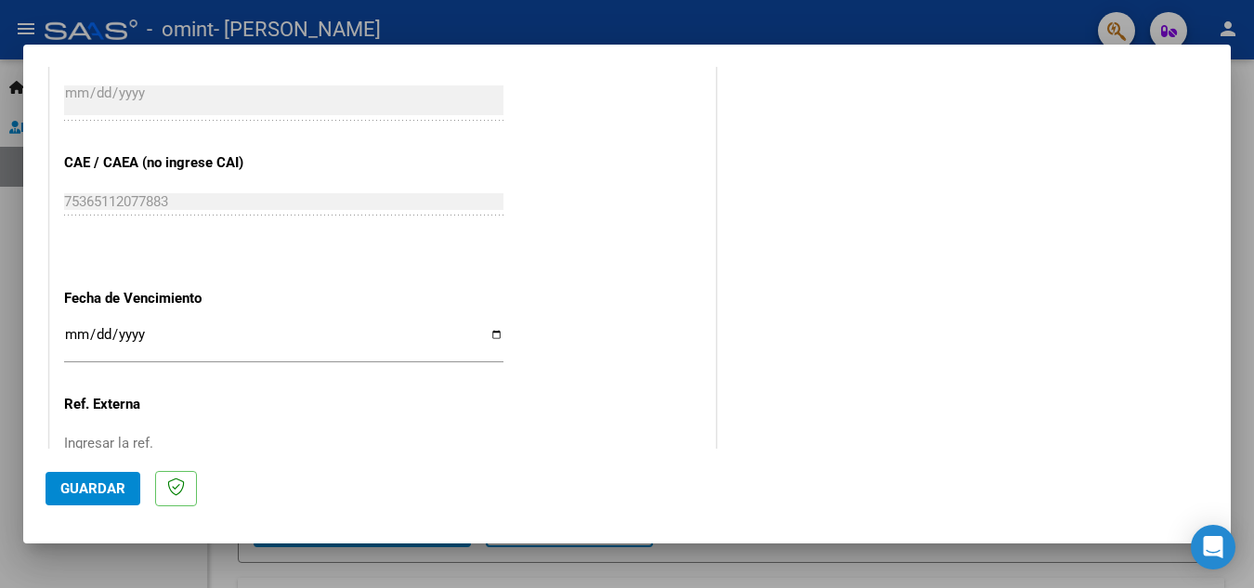
type input "202508"
click at [492, 335] on input "Ingresar la fecha" at bounding box center [283, 342] width 439 height 30
type input "[DATE]"
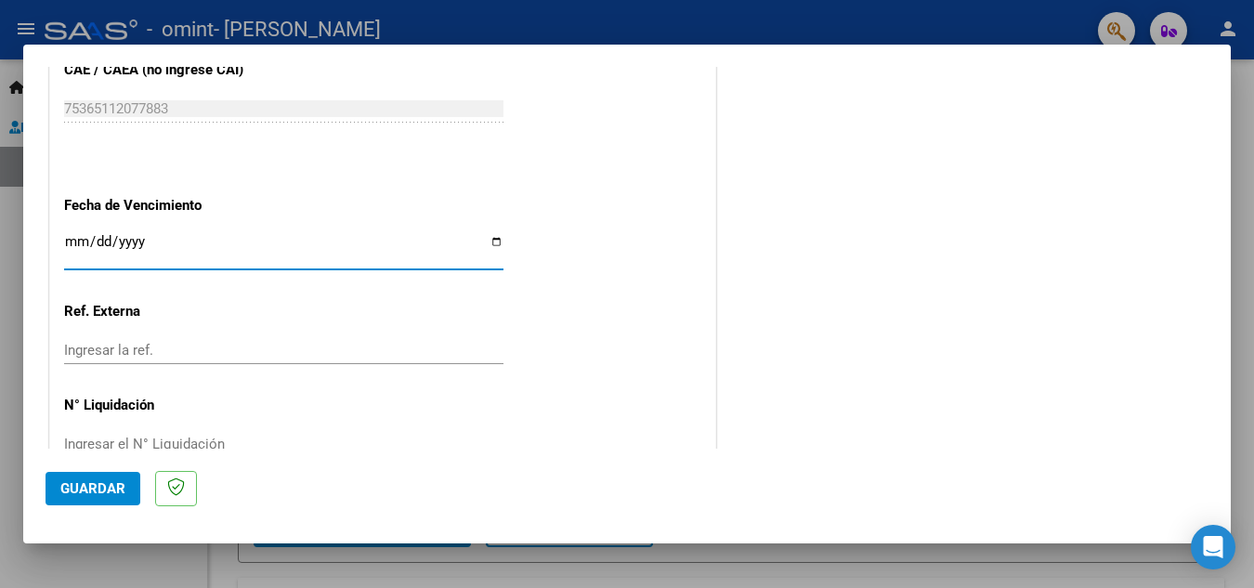
scroll to position [1253, 0]
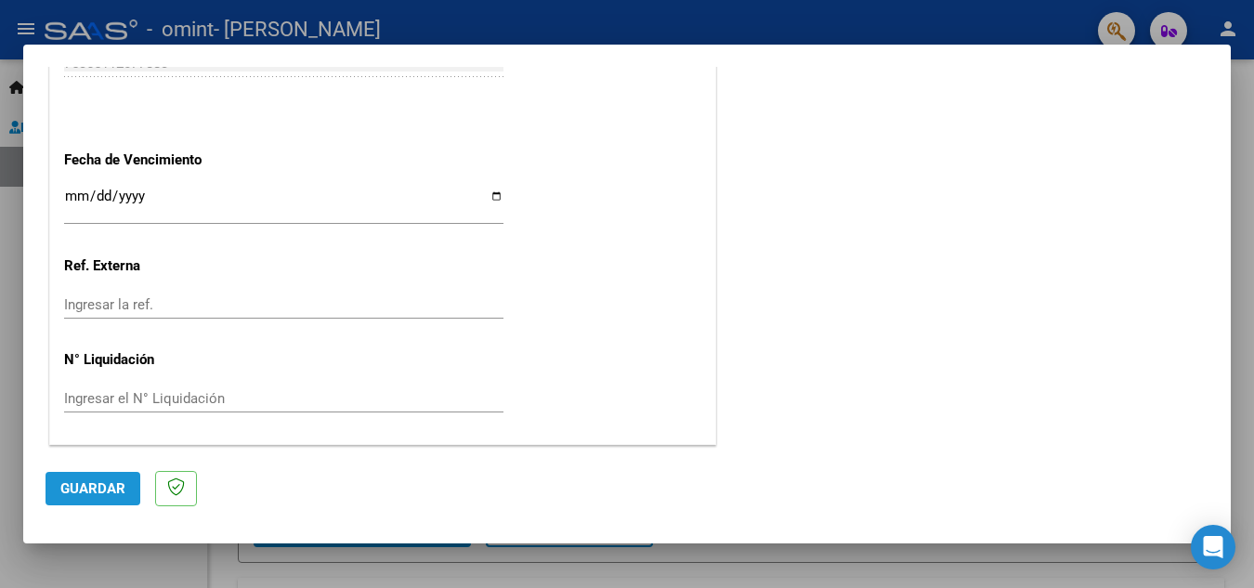
click at [104, 485] on span "Guardar" at bounding box center [92, 488] width 65 height 17
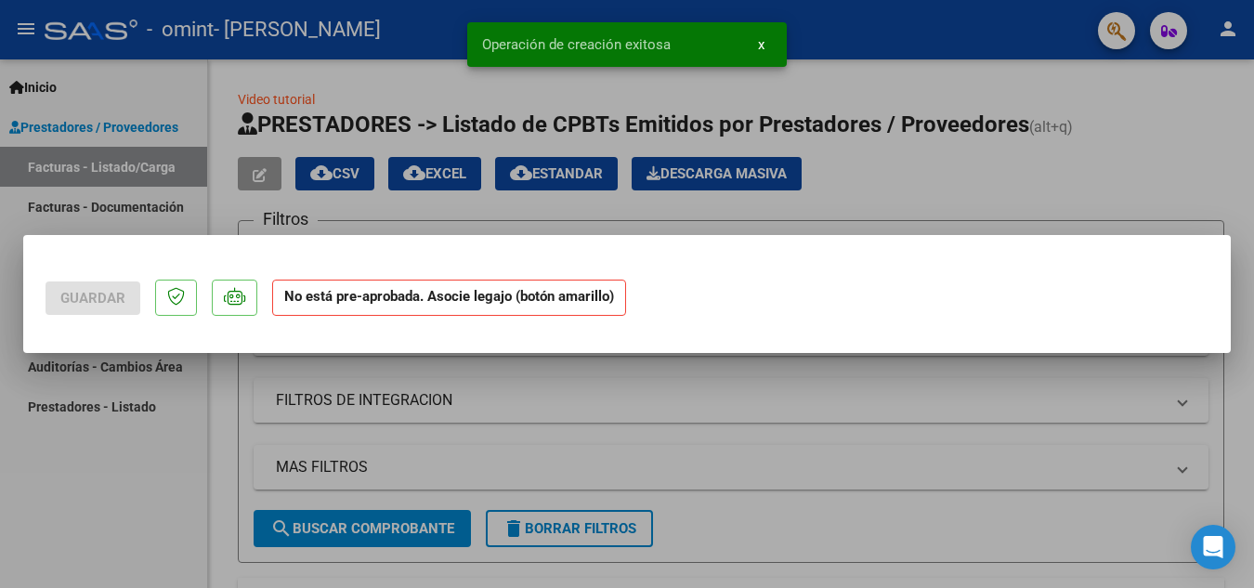
scroll to position [0, 0]
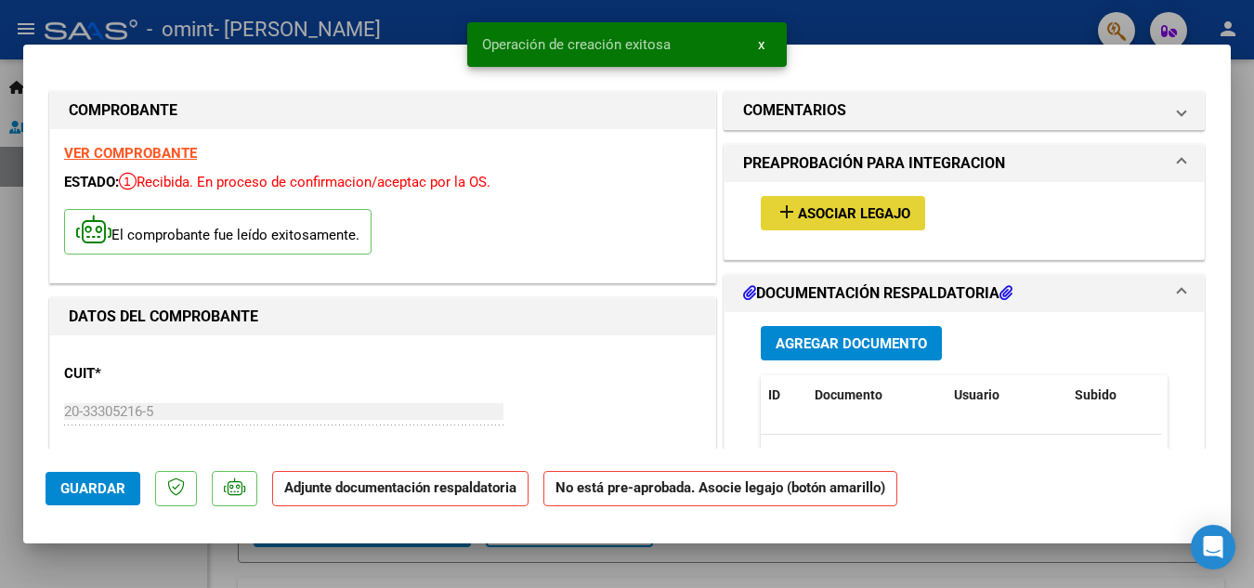
click at [895, 216] on span "Asociar Legajo" at bounding box center [854, 213] width 112 height 17
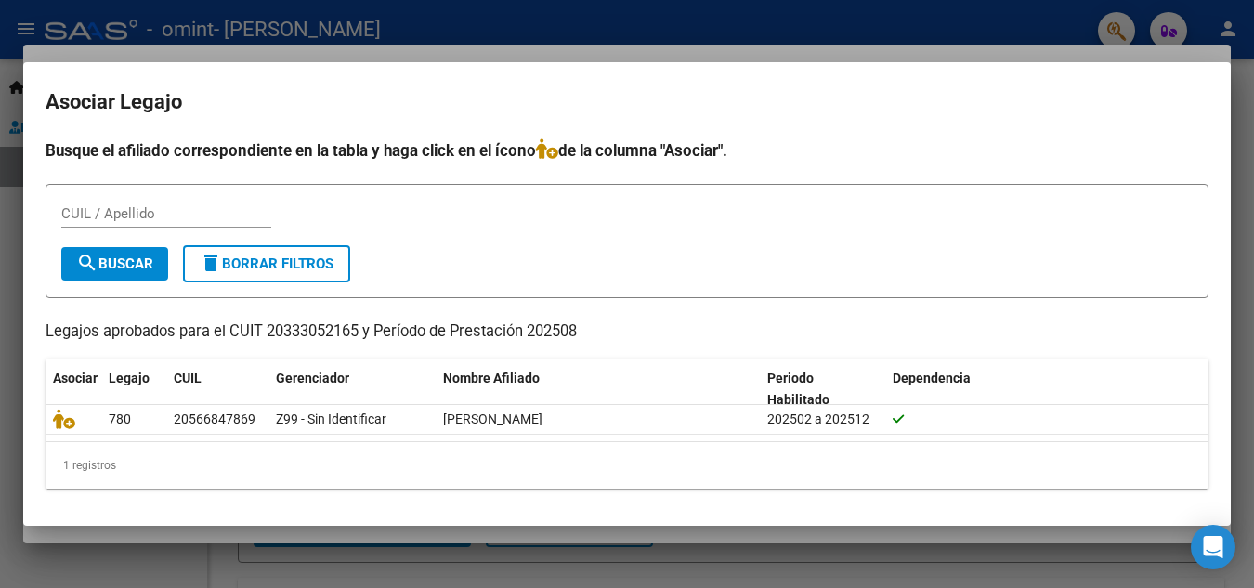
click at [159, 471] on div "1 registros" at bounding box center [627, 465] width 1163 height 46
click at [159, 469] on div "1 registros" at bounding box center [627, 465] width 1163 height 46
click at [106, 460] on div "1 registros" at bounding box center [627, 465] width 1163 height 46
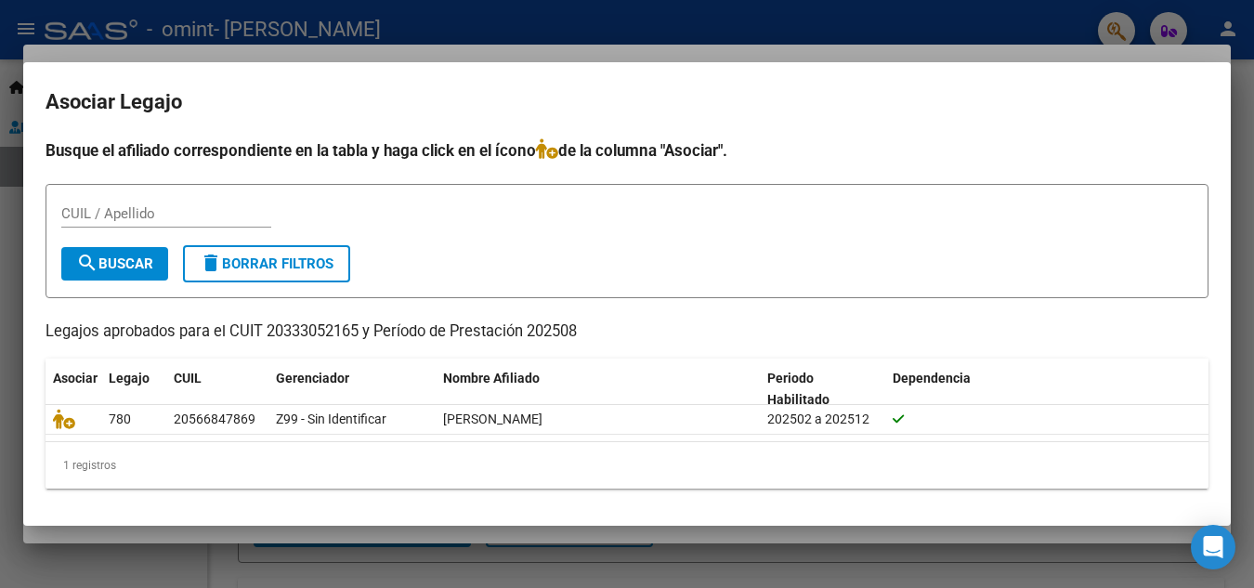
click at [310, 333] on p "Legajos aprobados para el CUIT 20333052165 y Período de Prestación 202508" at bounding box center [627, 331] width 1163 height 23
click at [460, 330] on p "Legajos aprobados para el CUIT 20333052165 y Período de Prestación 202508" at bounding box center [627, 331] width 1163 height 23
click at [129, 215] on input "CUIL / Apellido" at bounding box center [166, 213] width 210 height 17
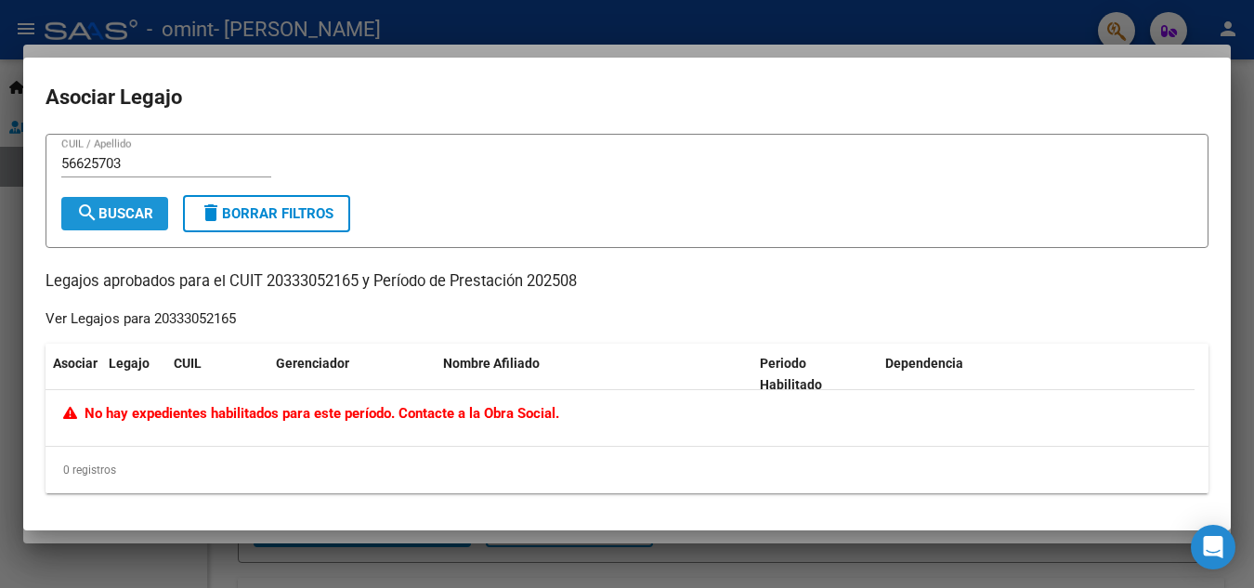
click at [128, 223] on button "search Buscar" at bounding box center [114, 213] width 107 height 33
click at [142, 164] on input "56625703" at bounding box center [166, 163] width 210 height 17
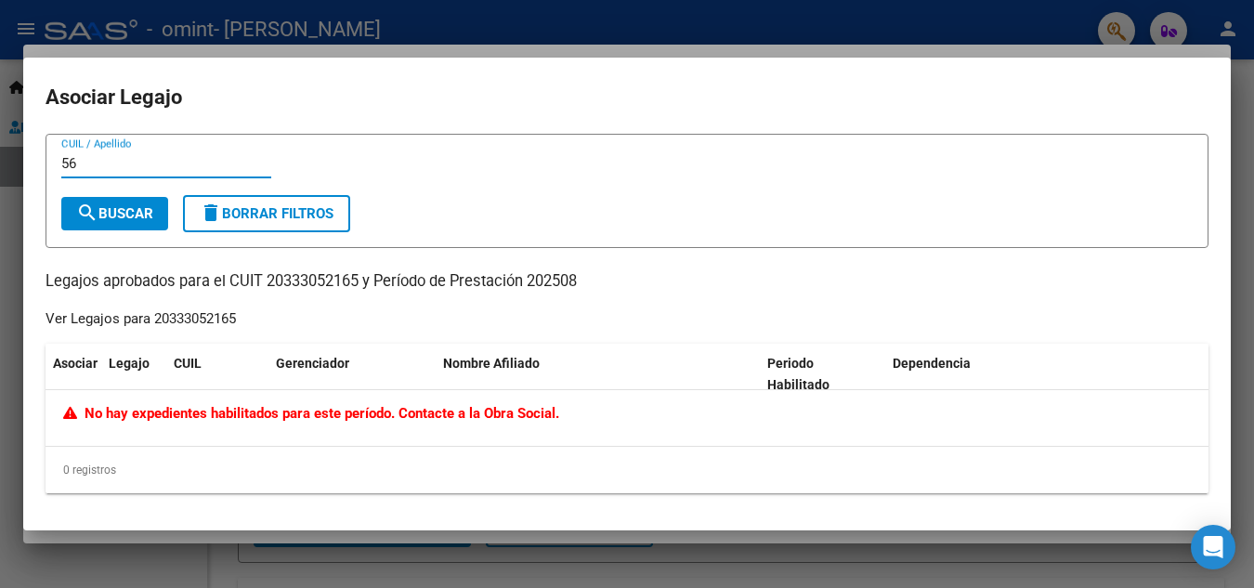
type input "5"
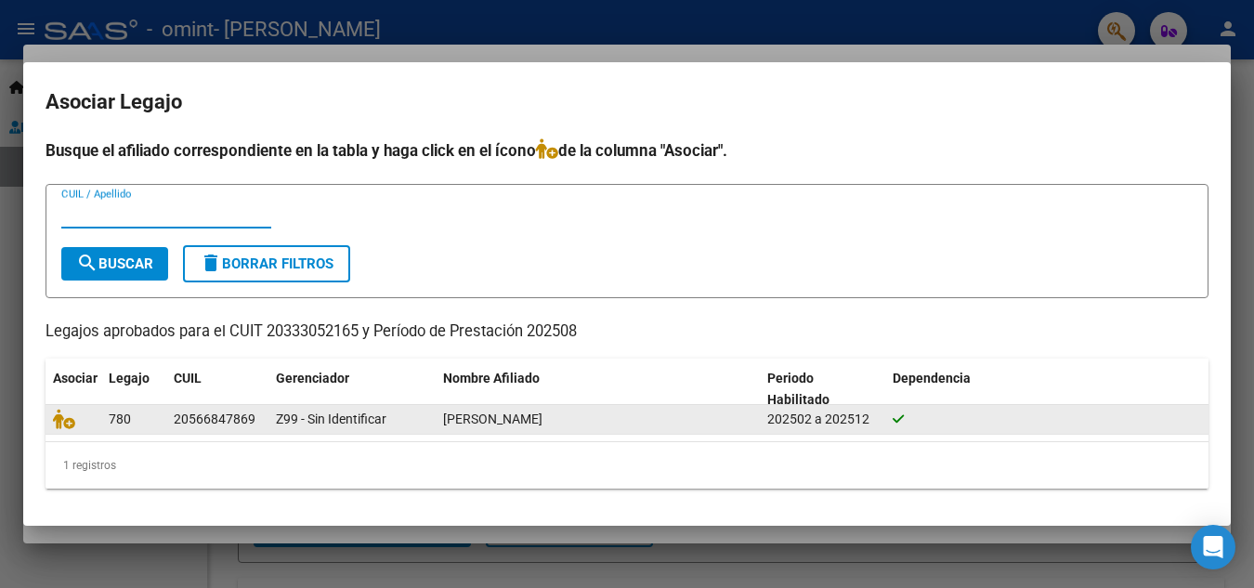
click at [477, 418] on span "[PERSON_NAME]" at bounding box center [492, 418] width 99 height 15
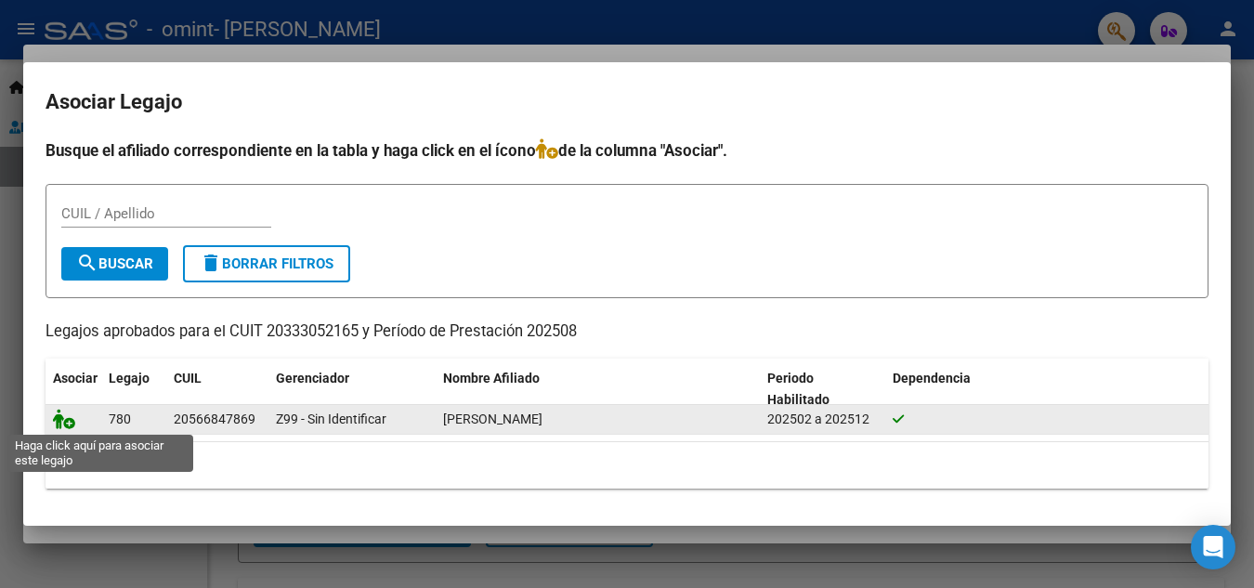
click at [71, 423] on icon at bounding box center [64, 419] width 22 height 20
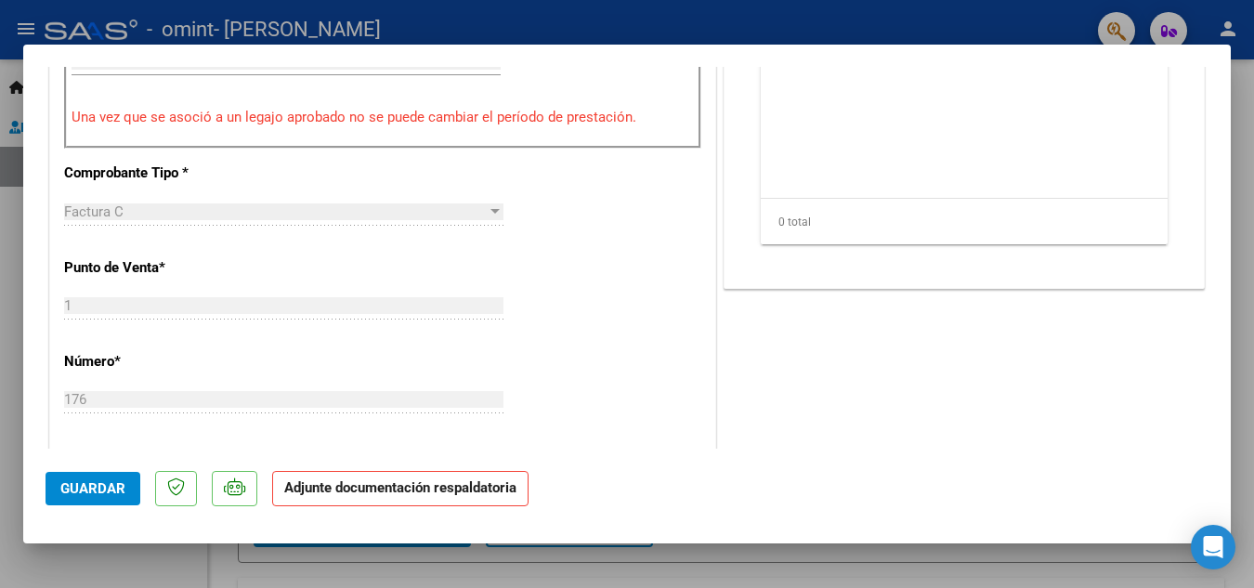
scroll to position [279, 0]
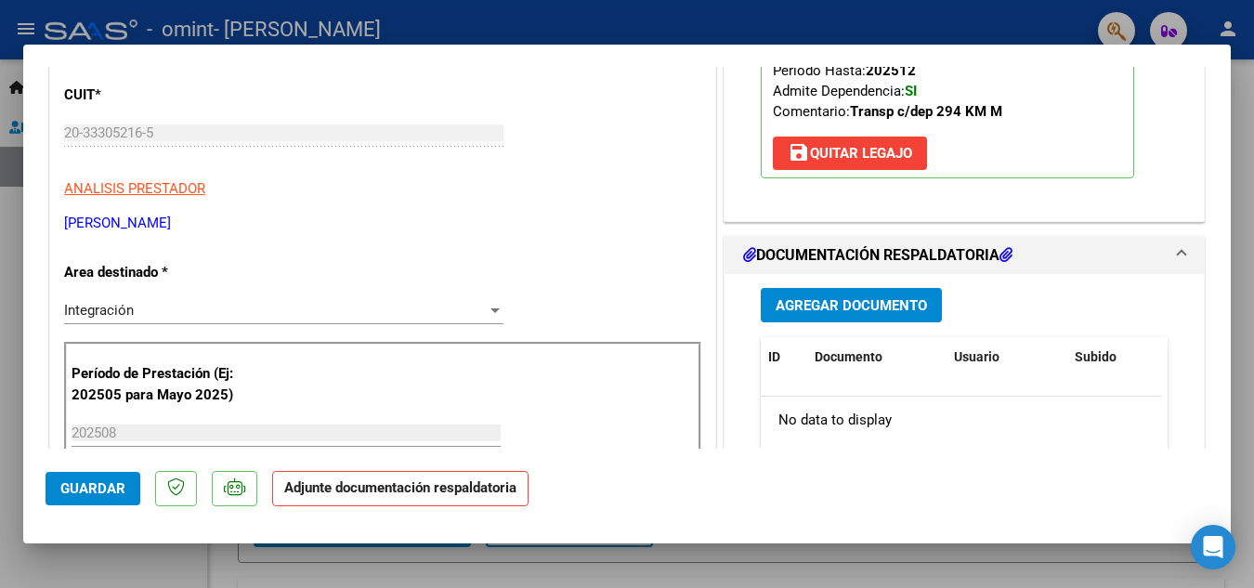
click at [880, 308] on span "Agregar Documento" at bounding box center [851, 305] width 151 height 17
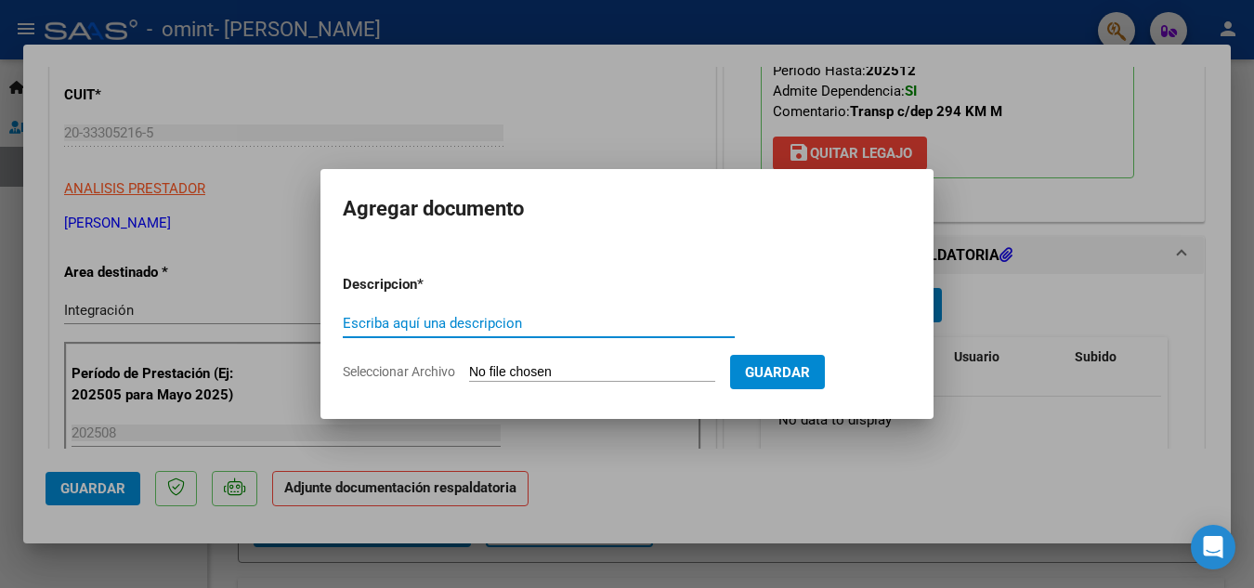
click at [448, 319] on input "Escriba aquí una descripcion" at bounding box center [539, 323] width 392 height 17
type input "planilla de asistencia"
click at [700, 369] on input "Seleccionar Archivo" at bounding box center [592, 373] width 246 height 18
click at [624, 364] on input "Seleccionar Archivo" at bounding box center [592, 373] width 246 height 18
type input "C:\fakepath\ilovepdf_merged (98).pdf"
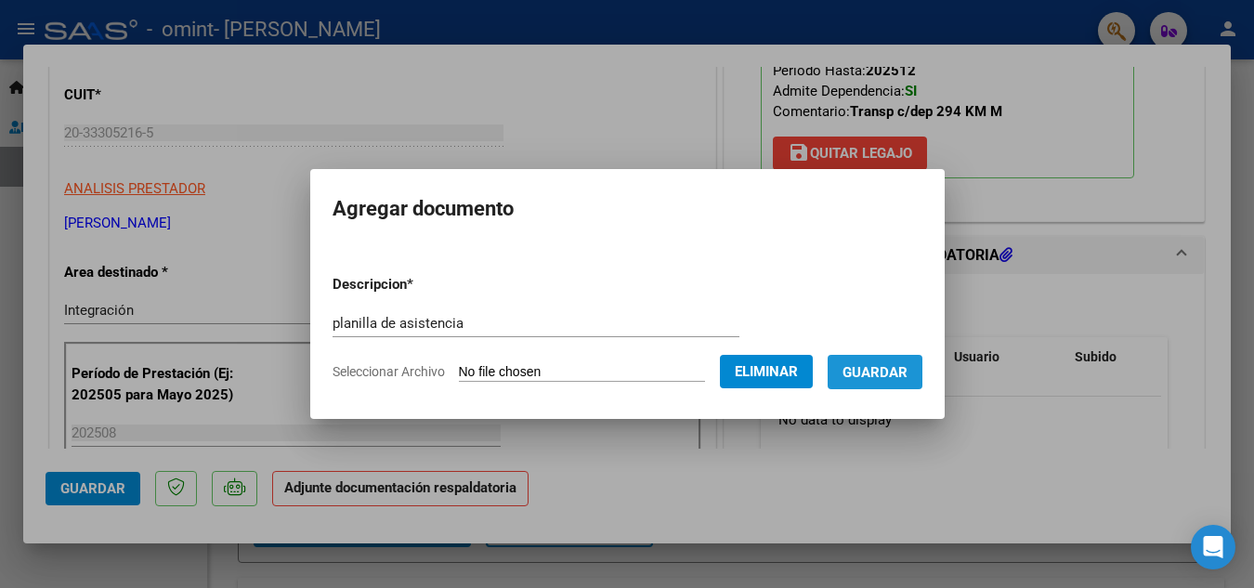
click at [901, 378] on span "Guardar" at bounding box center [874, 372] width 65 height 17
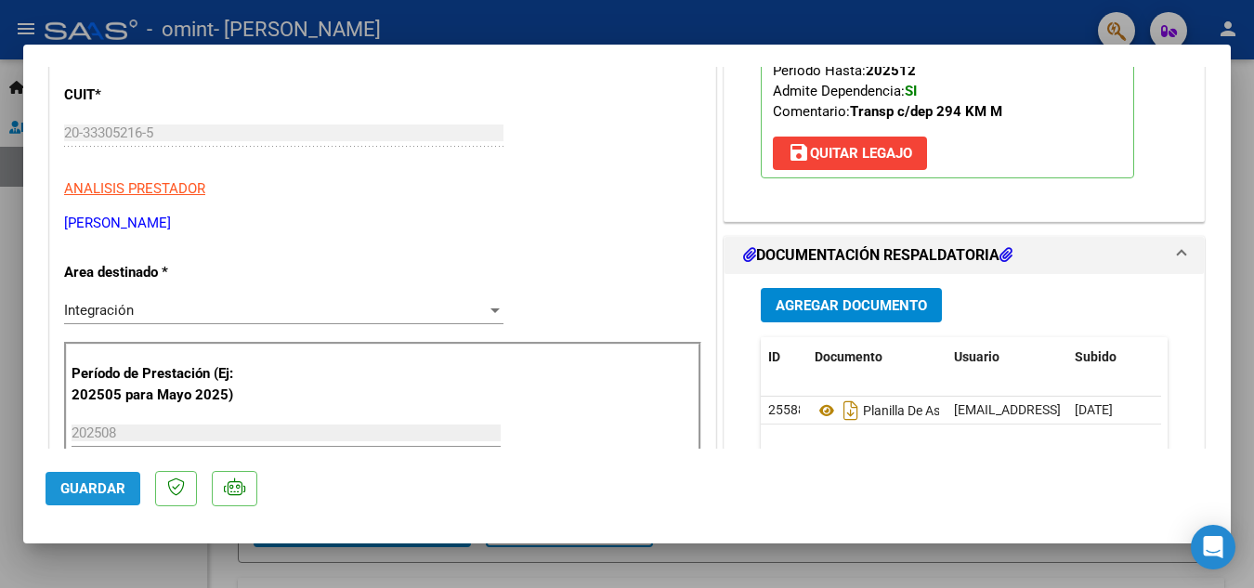
click at [105, 492] on span "Guardar" at bounding box center [92, 488] width 65 height 17
click at [104, 484] on span "Guardar" at bounding box center [92, 488] width 65 height 17
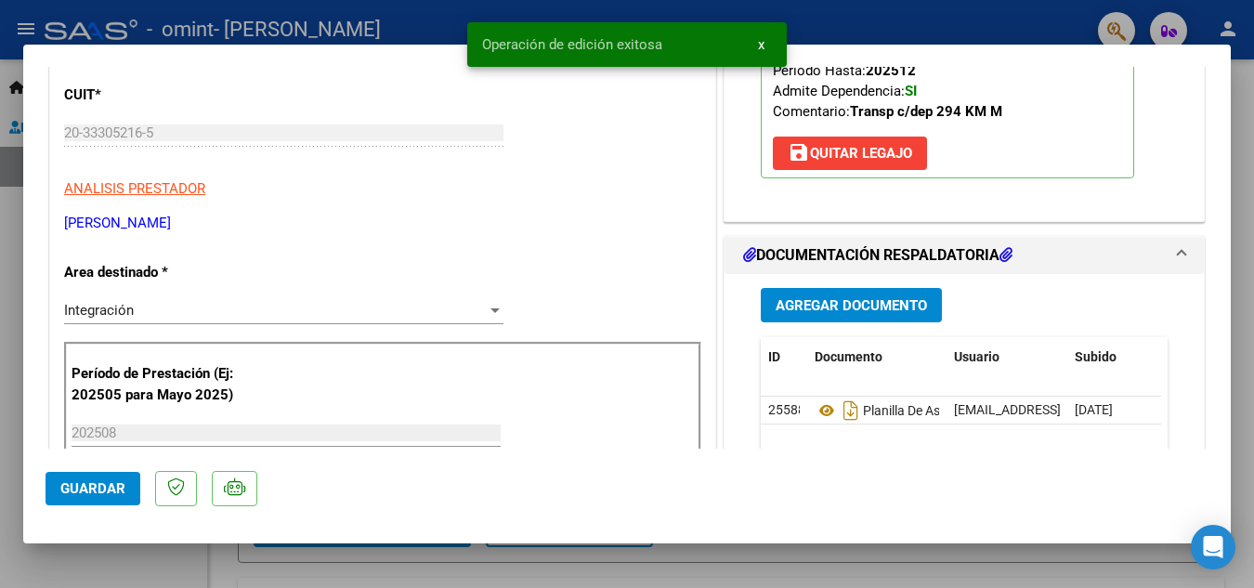
click at [344, 8] on div at bounding box center [627, 294] width 1254 height 588
type input "$ 0,00"
